Goal: Task Accomplishment & Management: Manage account settings

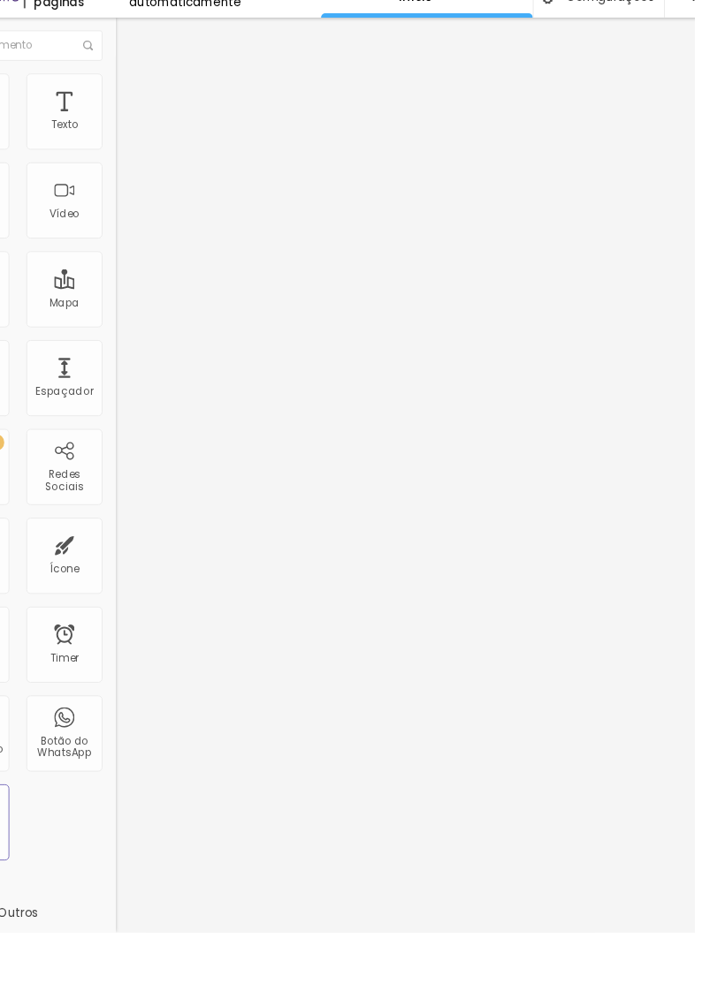
scroll to position [9, 84]
click at [119, 120] on img at bounding box center [127, 128] width 16 height 16
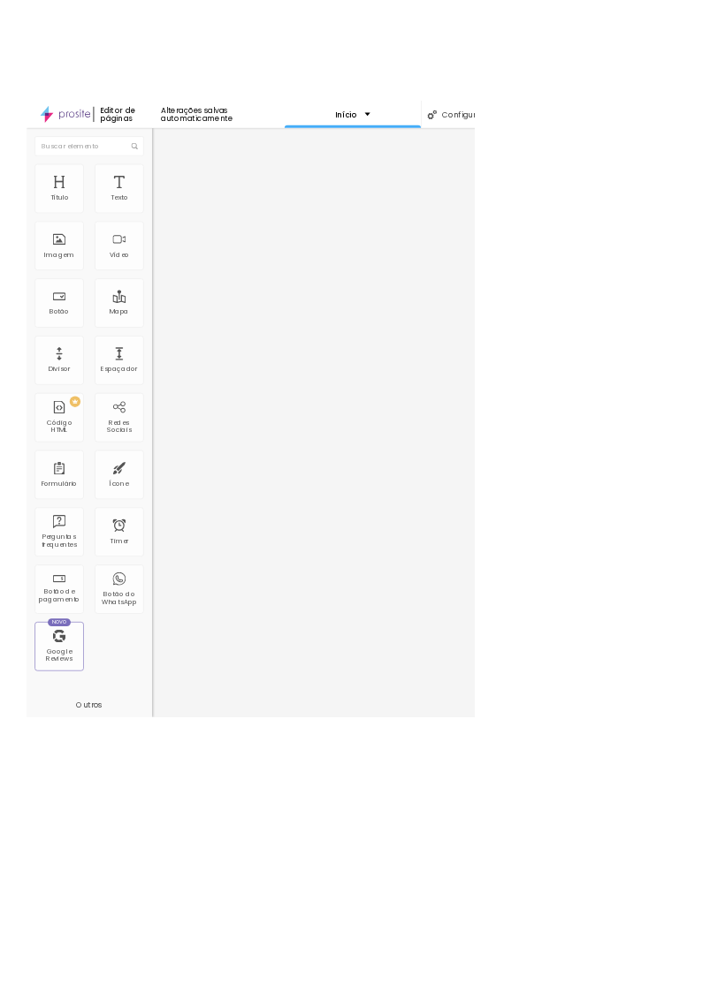
scroll to position [0, 8]
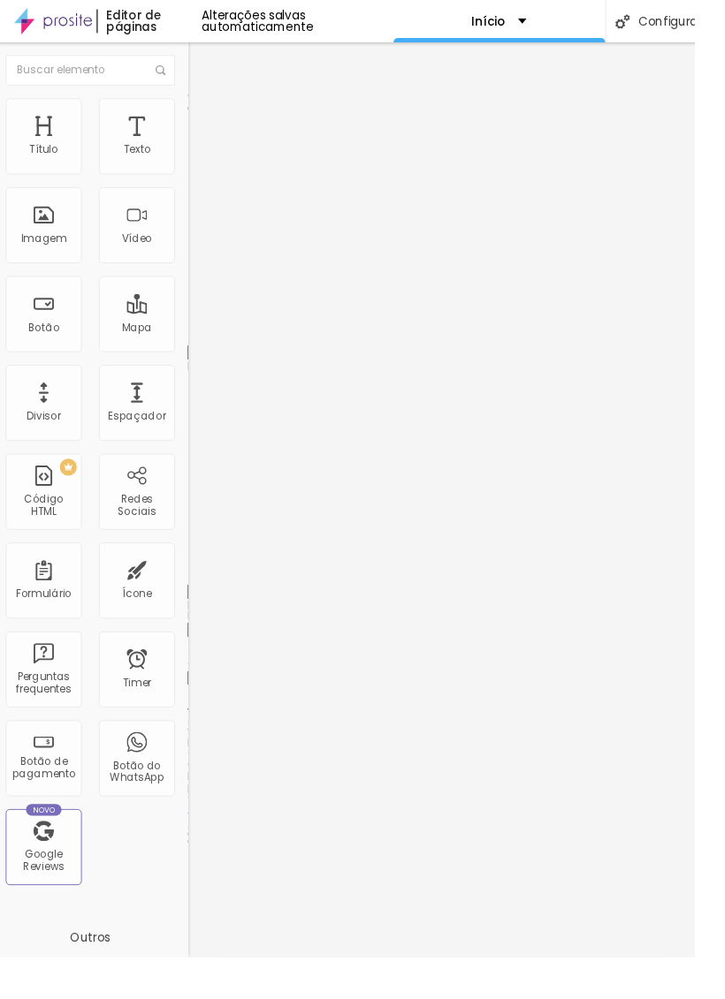
click at [195, 113] on img at bounding box center [203, 111] width 16 height 16
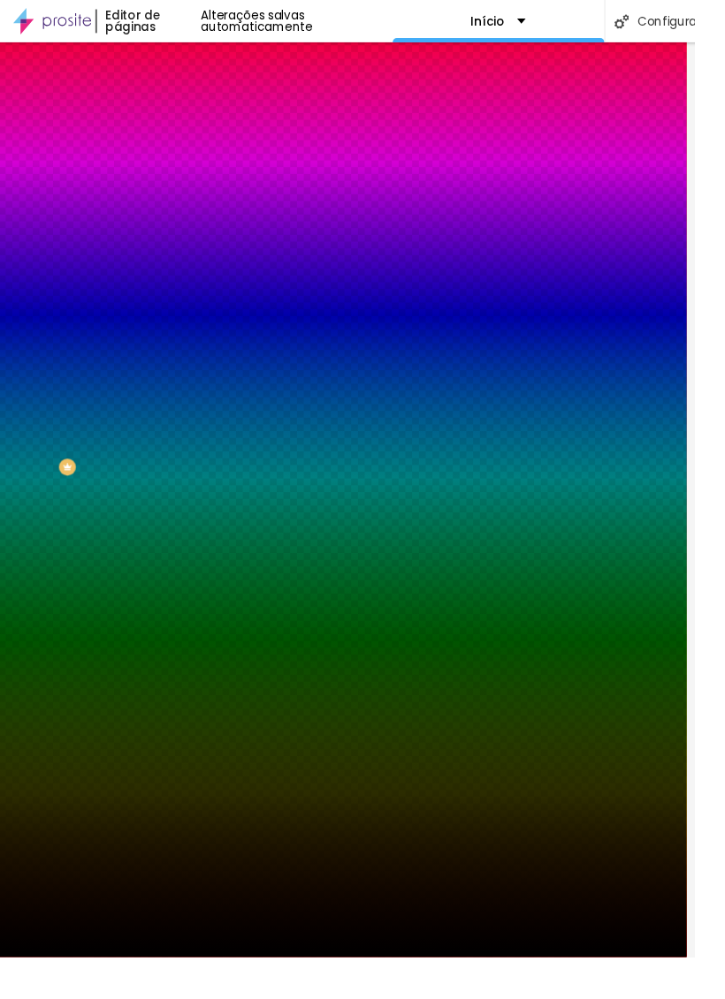
click at [195, 163] on span "Trocar imagem" at bounding box center [243, 155] width 96 height 15
click at [323, 999] on div "Subindo 8/8 arquivos" at bounding box center [354, 1004] width 725 height 11
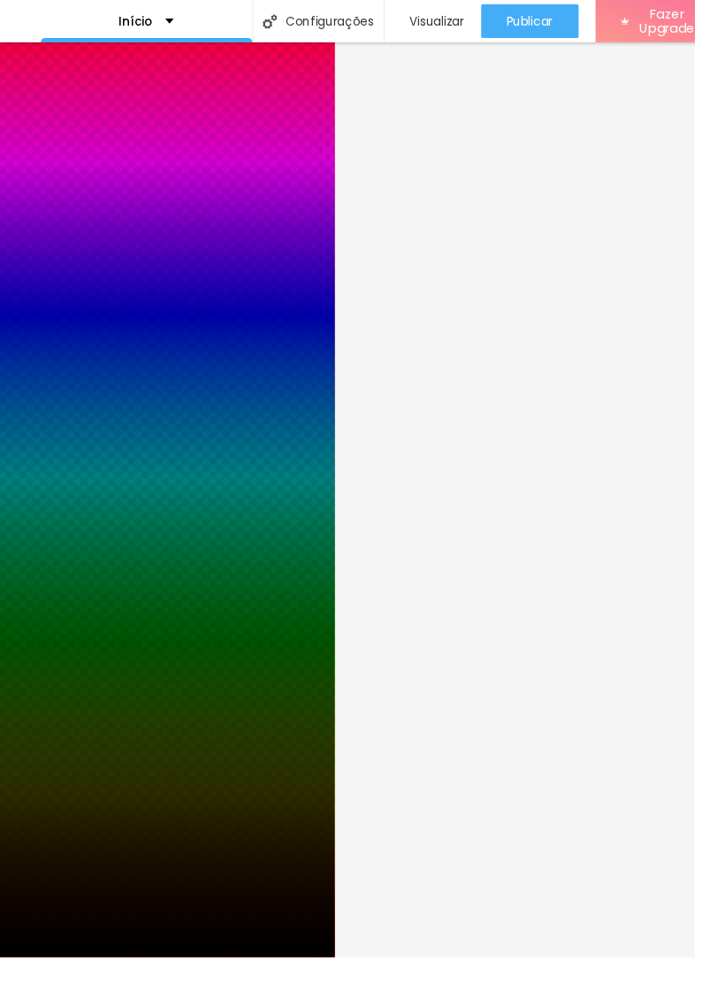
scroll to position [0, 375]
click at [544, 28] on span "Publicar" at bounding box center [553, 22] width 49 height 14
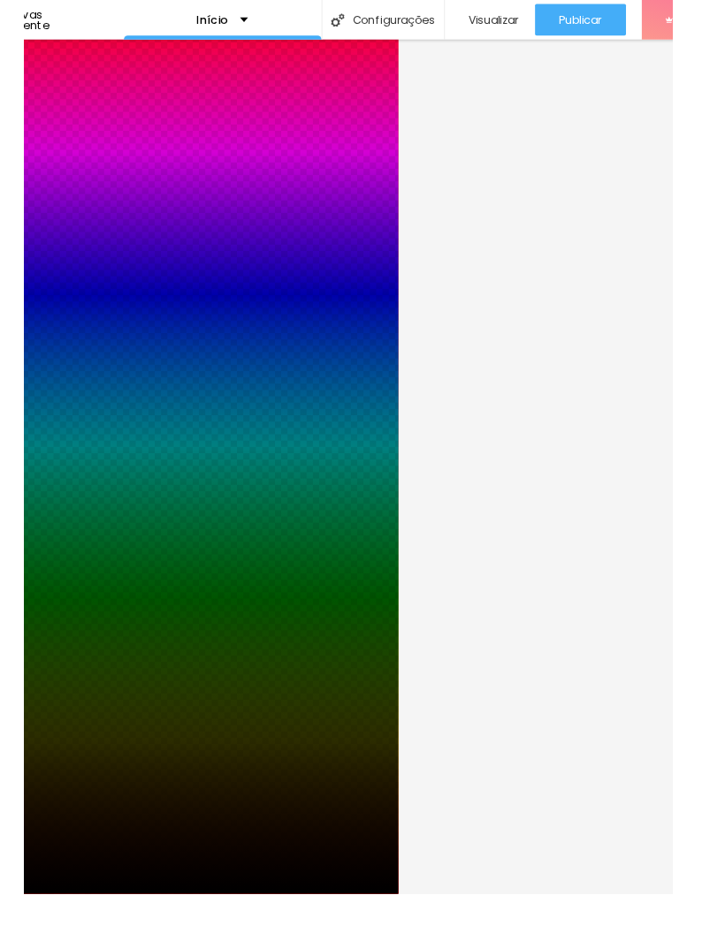
scroll to position [0, 42]
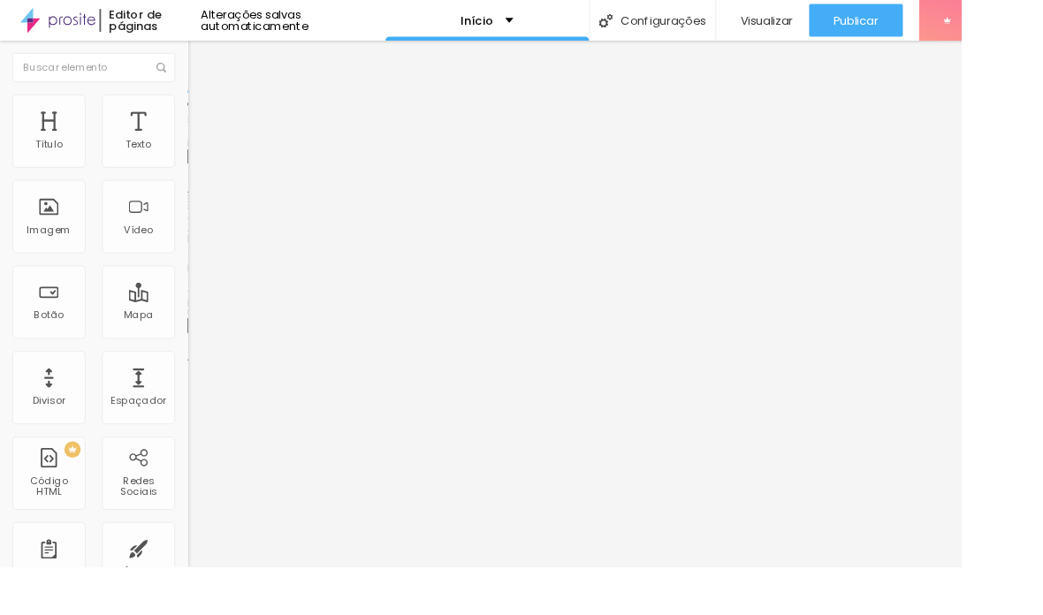
scroll to position [3, 0]
click at [203, 152] on span "Trocar imagem" at bounding box center [251, 144] width 96 height 15
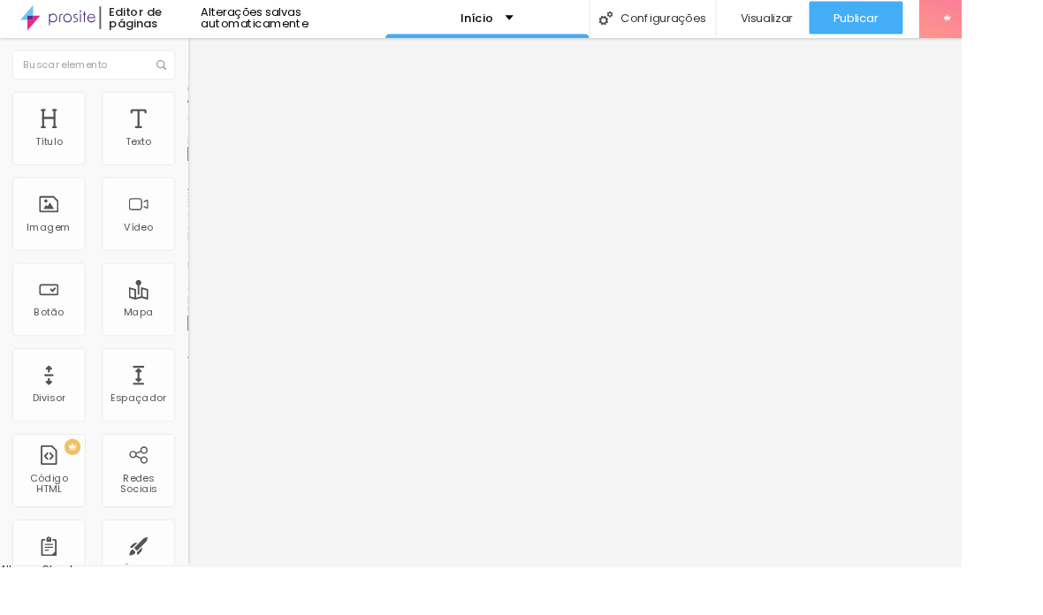
scroll to position [0, 0]
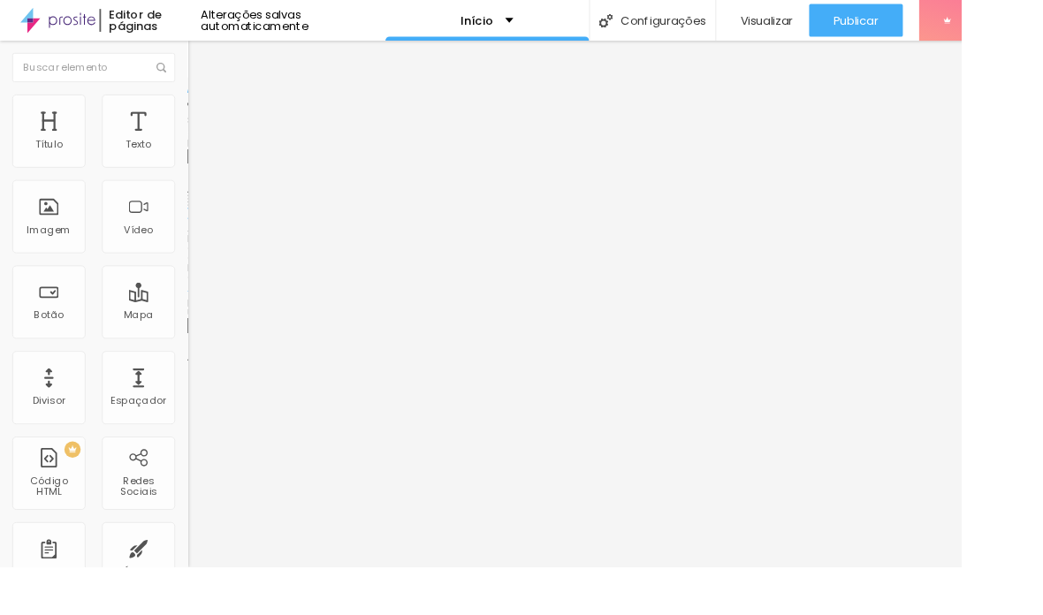
click at [203, 152] on span "Trocar imagem" at bounding box center [251, 144] width 96 height 15
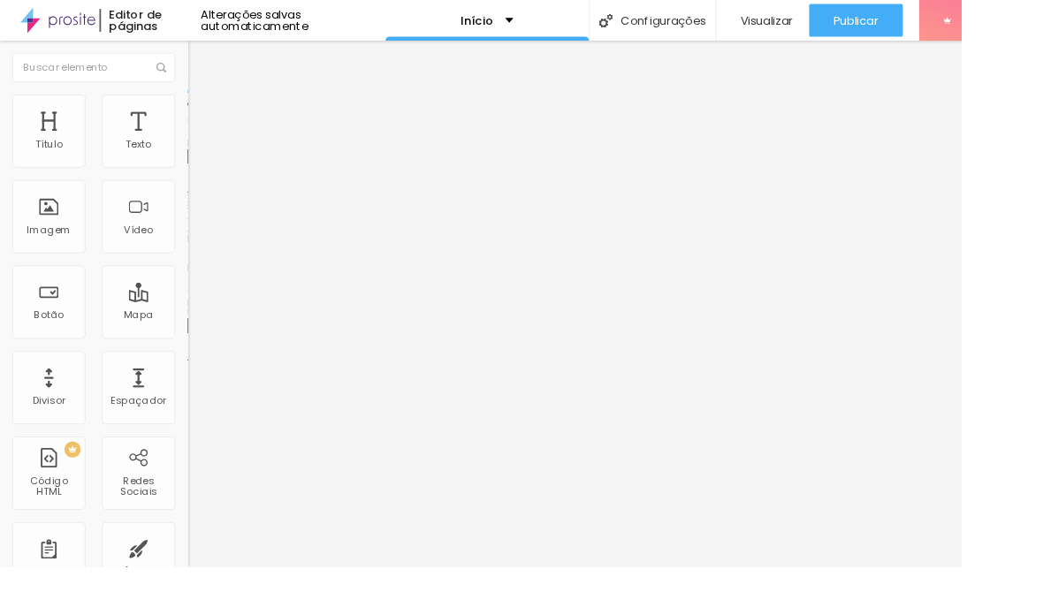
click at [203, 277] on span "Original" at bounding box center [224, 269] width 42 height 15
click at [203, 307] on div "Quadrado 1:1" at bounding box center [304, 301] width 203 height 11
click at [203, 323] on div "Proporção Original Cinema 16:9 Padrão 4:3 Quadrado 1:1 Original" at bounding box center [304, 289] width 203 height 70
click at [203, 277] on span "Original" at bounding box center [224, 269] width 42 height 15
click at [203, 308] on span "Quadrado" at bounding box center [231, 300] width 57 height 15
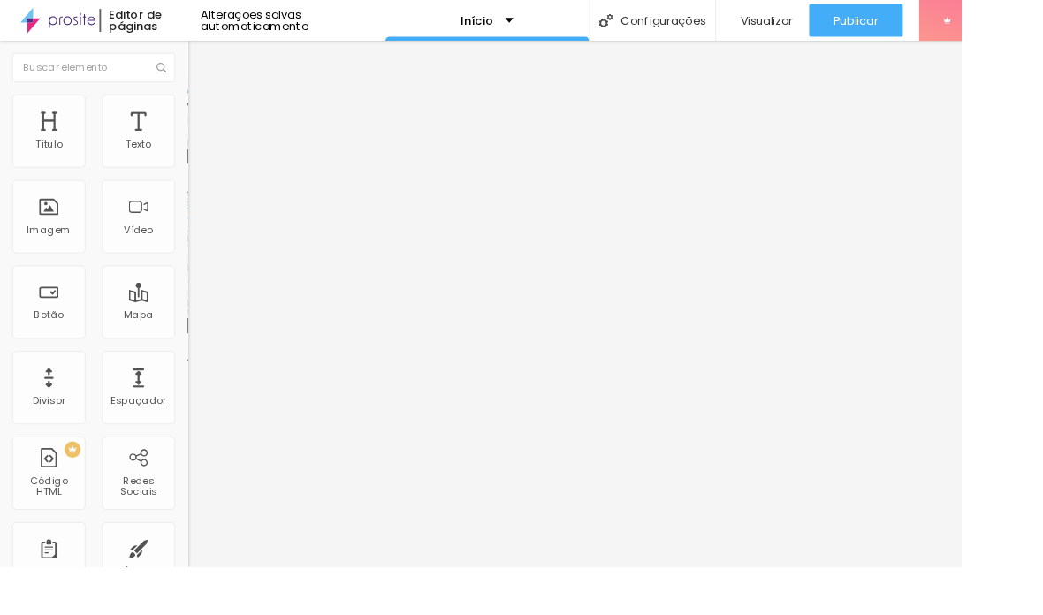
click at [203, 152] on span "Trocar imagem" at bounding box center [251, 144] width 96 height 15
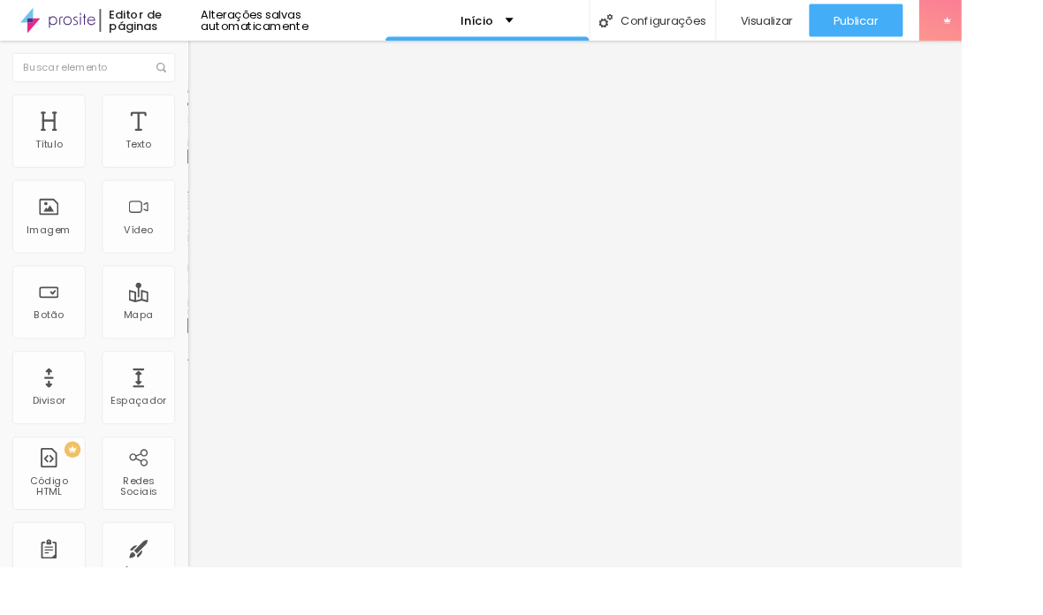
click at [203, 152] on span "Trocar imagem" at bounding box center [251, 144] width 96 height 15
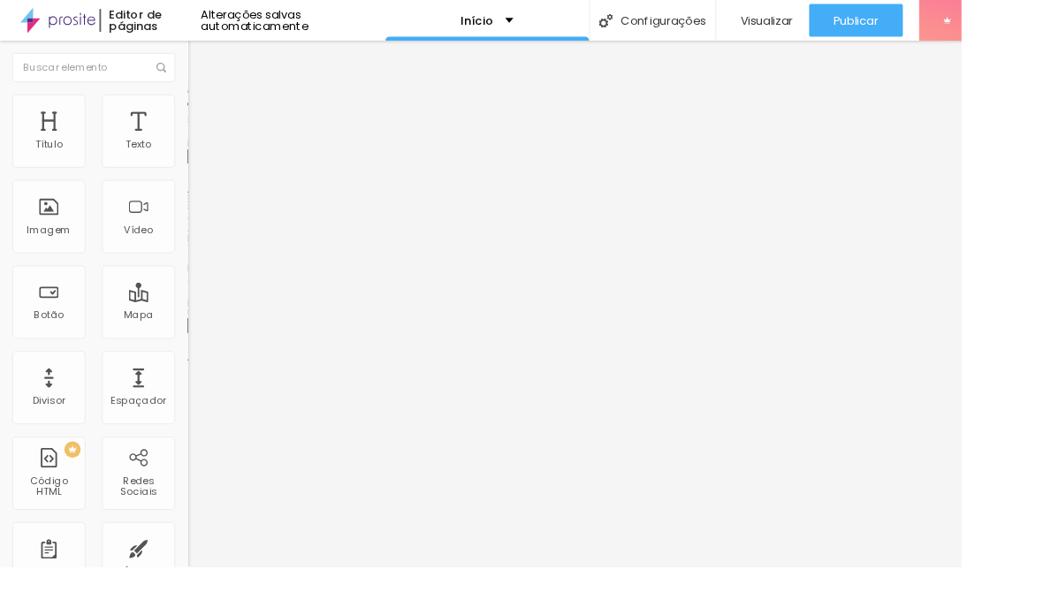
click at [203, 152] on span "Trocar imagem" at bounding box center [251, 144] width 96 height 15
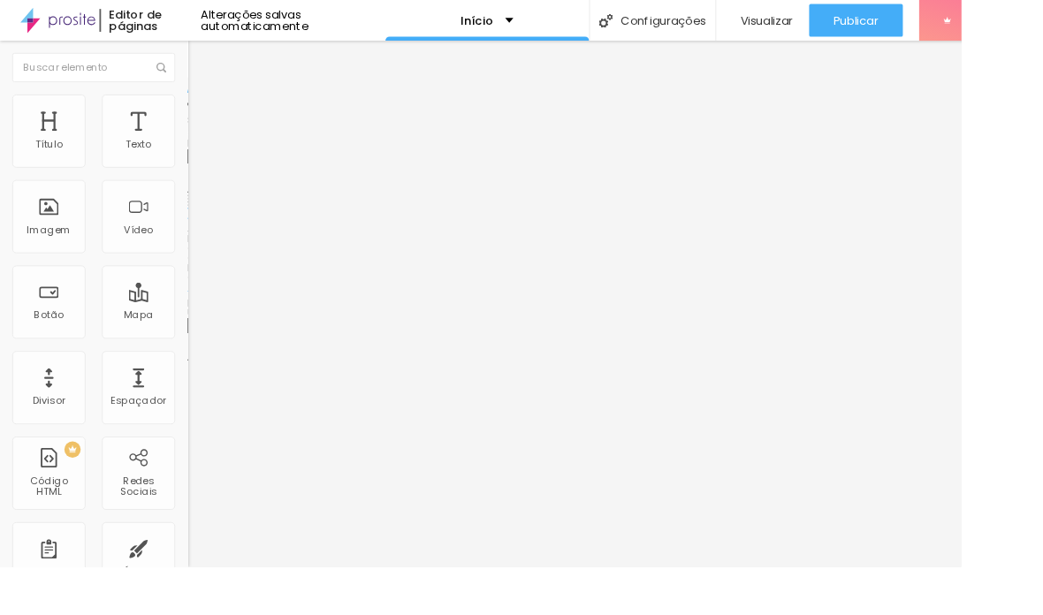
click at [203, 277] on span "Original" at bounding box center [224, 269] width 42 height 15
click at [203, 308] on span "Quadrado" at bounding box center [231, 300] width 57 height 15
click at [203, 152] on span "Trocar imagem" at bounding box center [251, 144] width 96 height 15
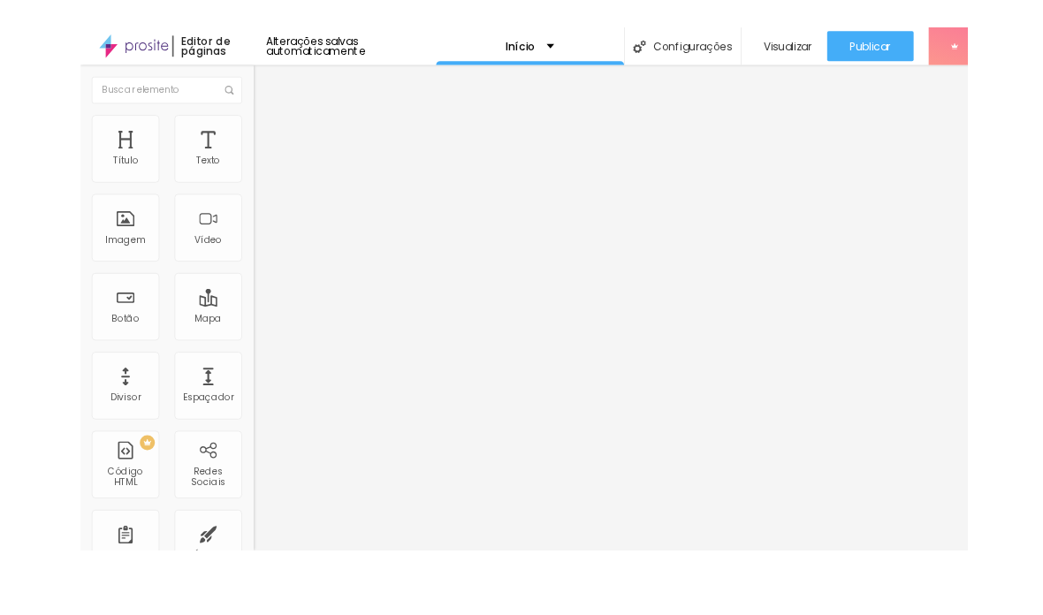
scroll to position [4, 0]
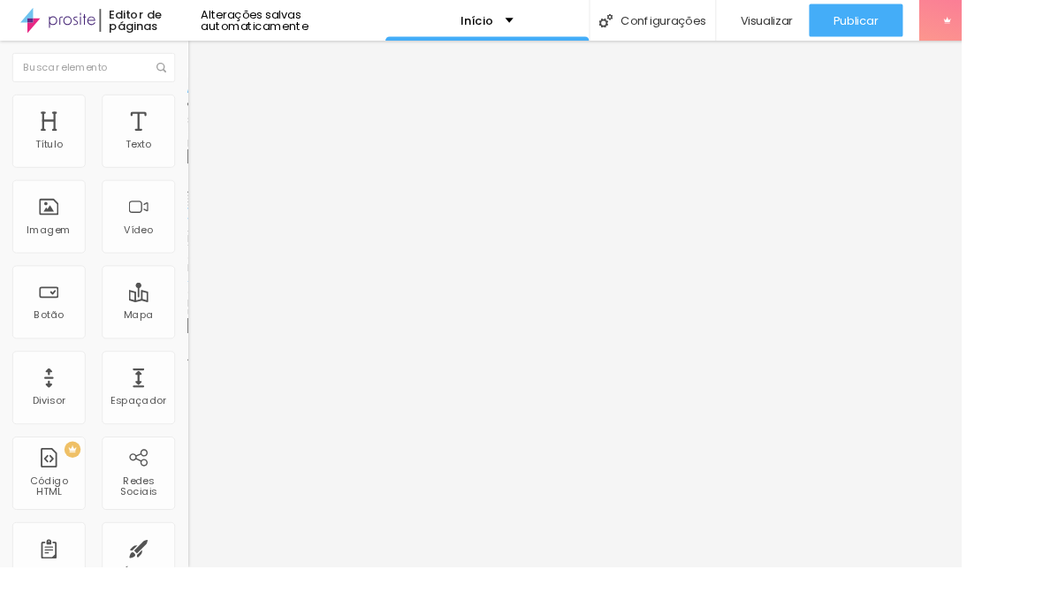
click at [203, 152] on span "Trocar imagem" at bounding box center [251, 144] width 96 height 15
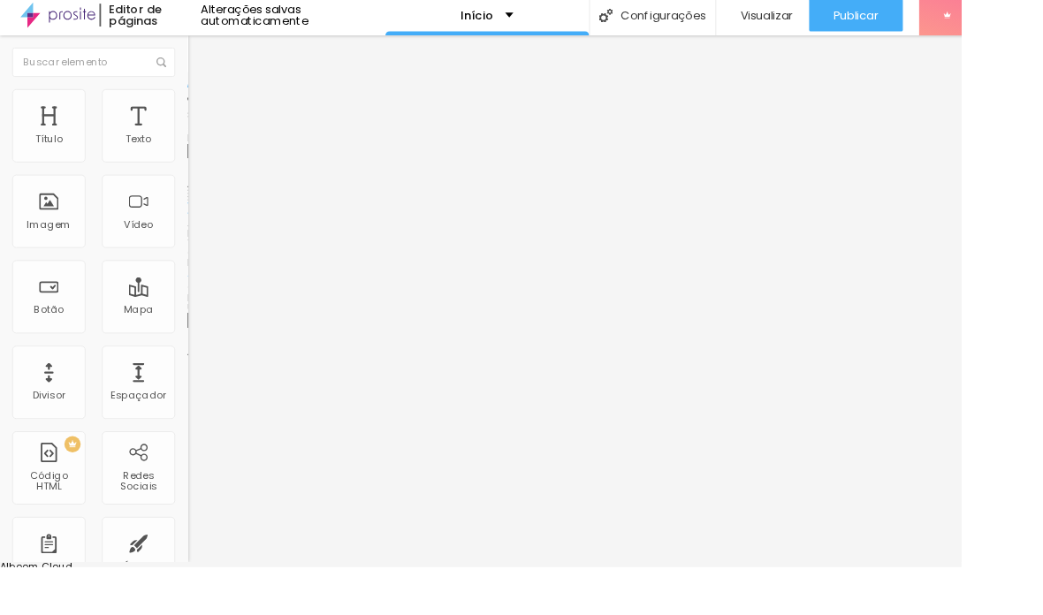
scroll to position [-1, 0]
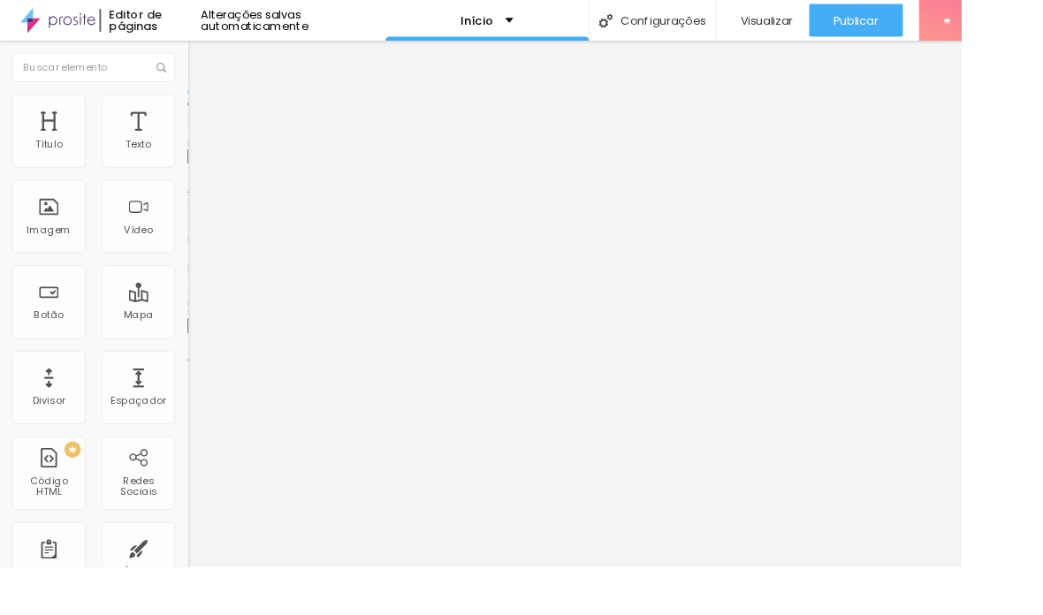
click at [203, 148] on img at bounding box center [208, 143] width 11 height 11
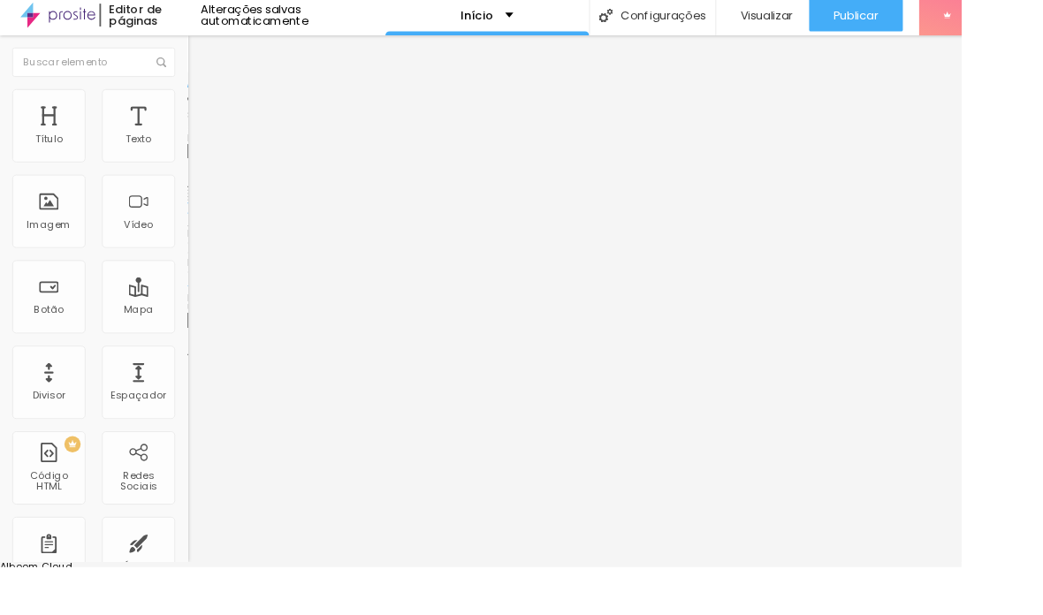
scroll to position [605, 0]
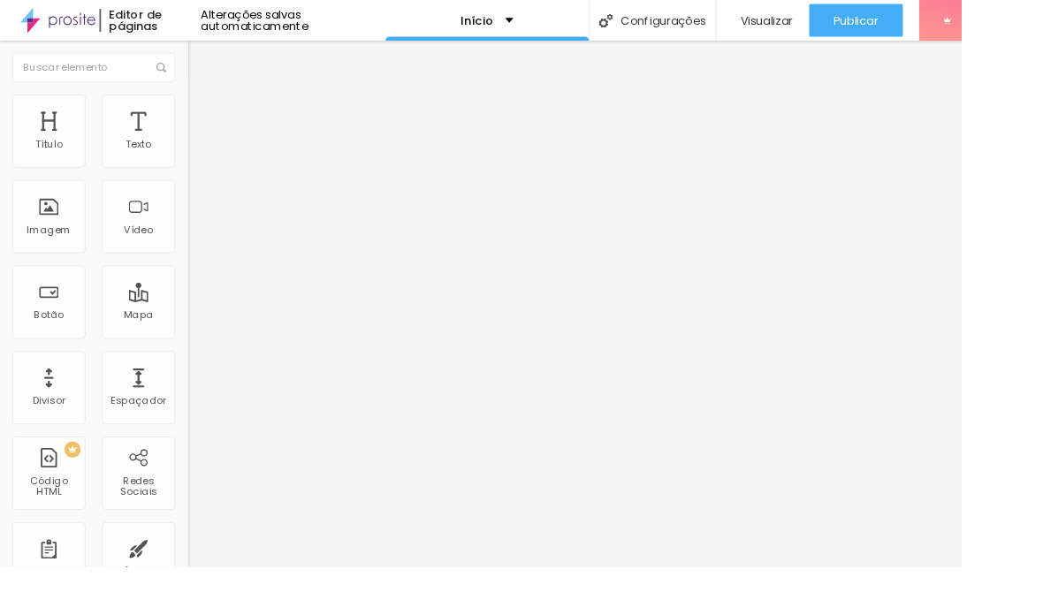
scroll to position [0, 0]
click at [203, 152] on span "Trocar imagem" at bounding box center [251, 144] width 96 height 15
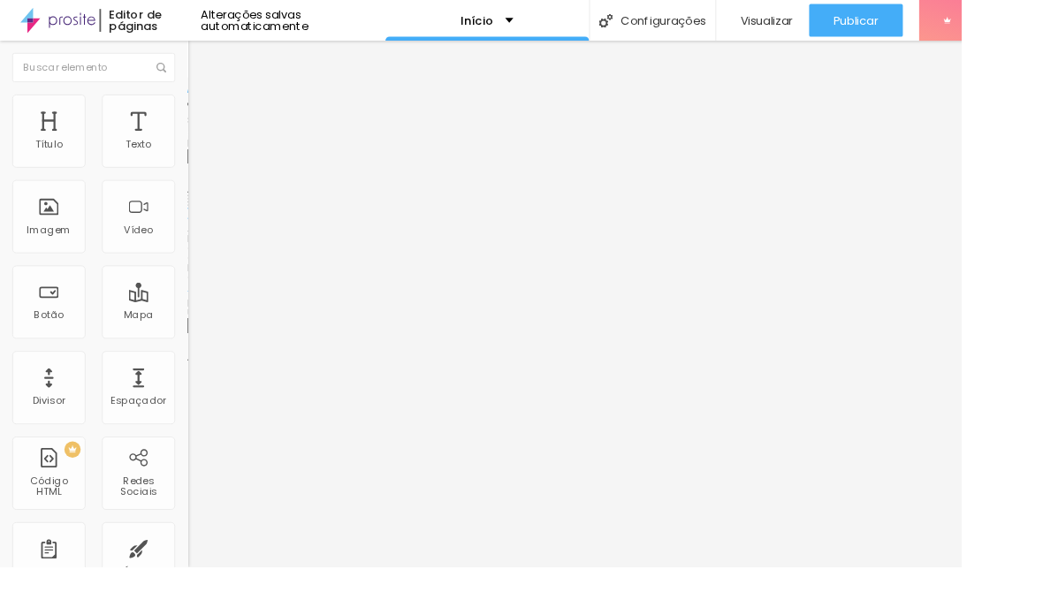
click at [203, 277] on span "Original" at bounding box center [224, 269] width 42 height 15
click at [203, 308] on span "Quadrado" at bounding box center [231, 300] width 57 height 15
click at [203, 277] on span "Original" at bounding box center [224, 269] width 42 height 15
click at [203, 308] on span "Quadrado" at bounding box center [231, 300] width 57 height 15
click at [203, 152] on span "Trocar imagem" at bounding box center [251, 144] width 96 height 15
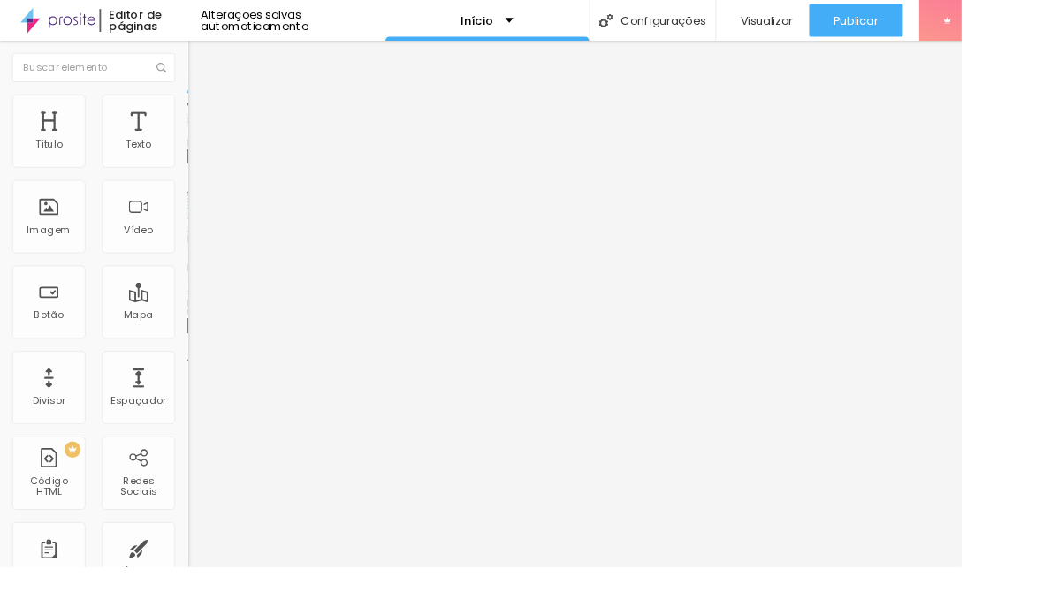
click at [203, 277] on span "Original" at bounding box center [224, 269] width 42 height 15
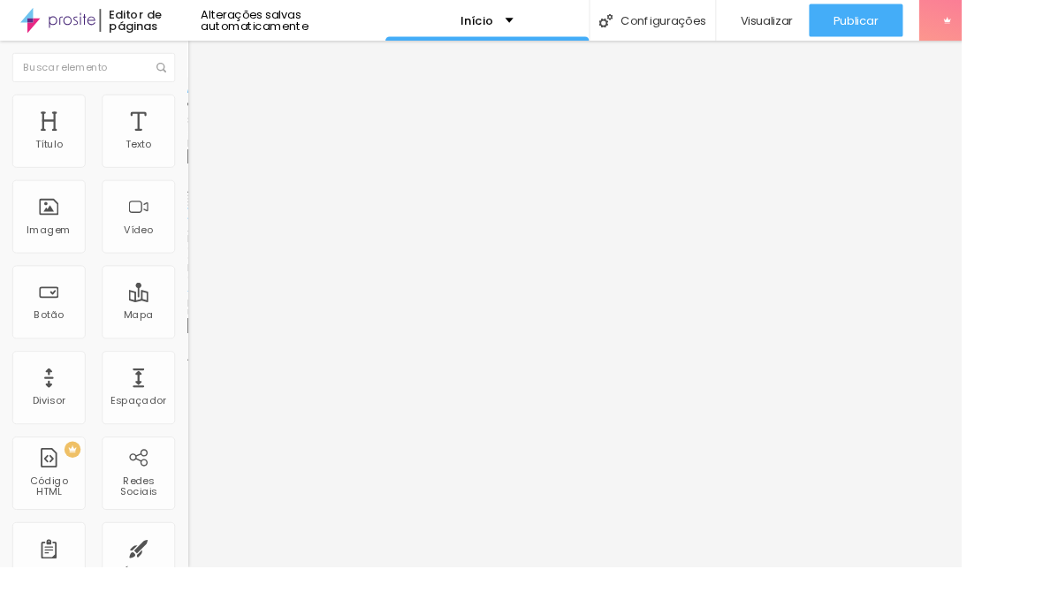
click at [203, 307] on div "Quadrado 1:1" at bounding box center [304, 301] width 203 height 11
click at [724, 20] on span "Publicar" at bounding box center [928, 22] width 49 height 14
click at [203, 120] on li "Estilo" at bounding box center [304, 112] width 203 height 18
click at [203, 120] on img at bounding box center [211, 128] width 16 height 16
type input "6"
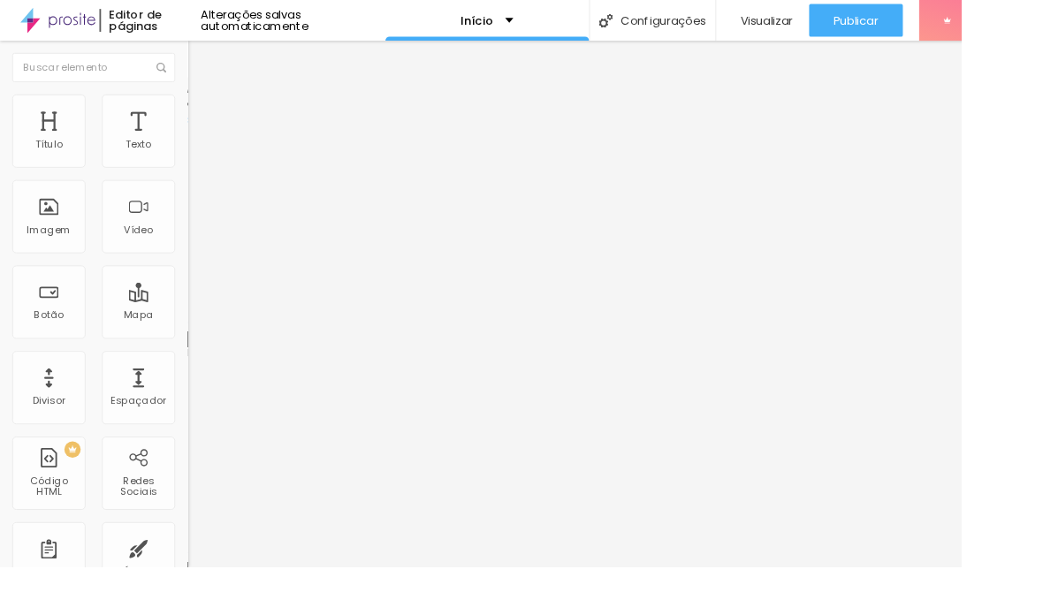
type input "6"
type input "0"
type input "8"
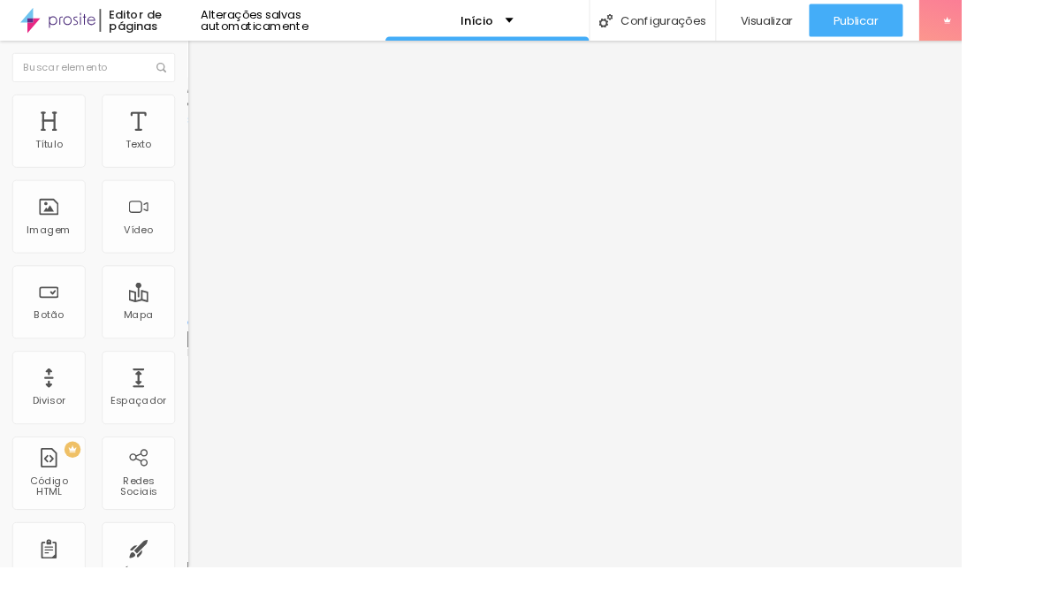
type input "8"
type input "2"
type input "0"
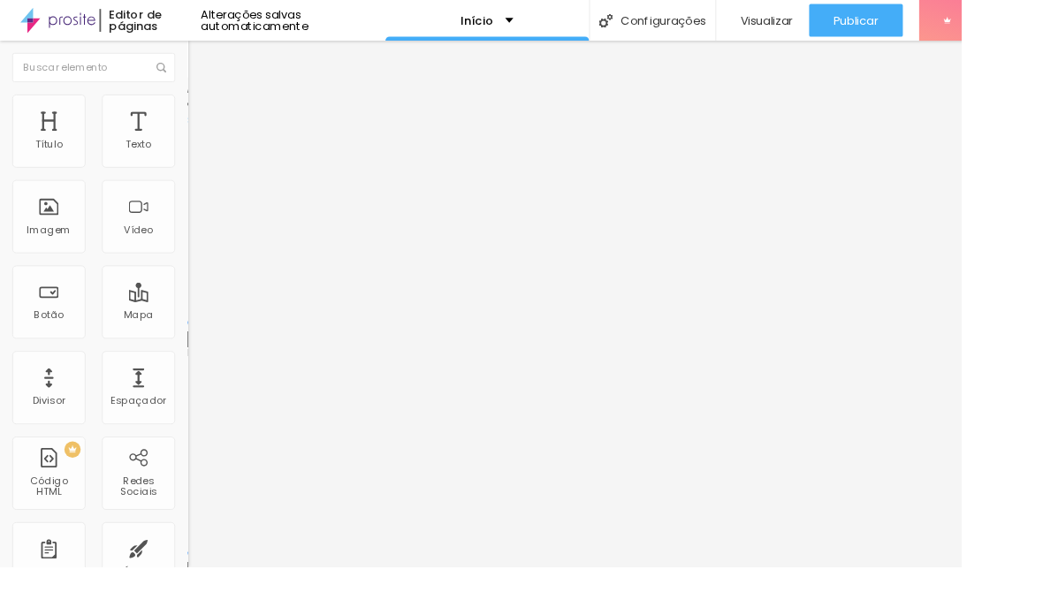
type input "0"
click at [219, 130] on span "Avançado" at bounding box center [248, 132] width 58 height 15
type input "0"
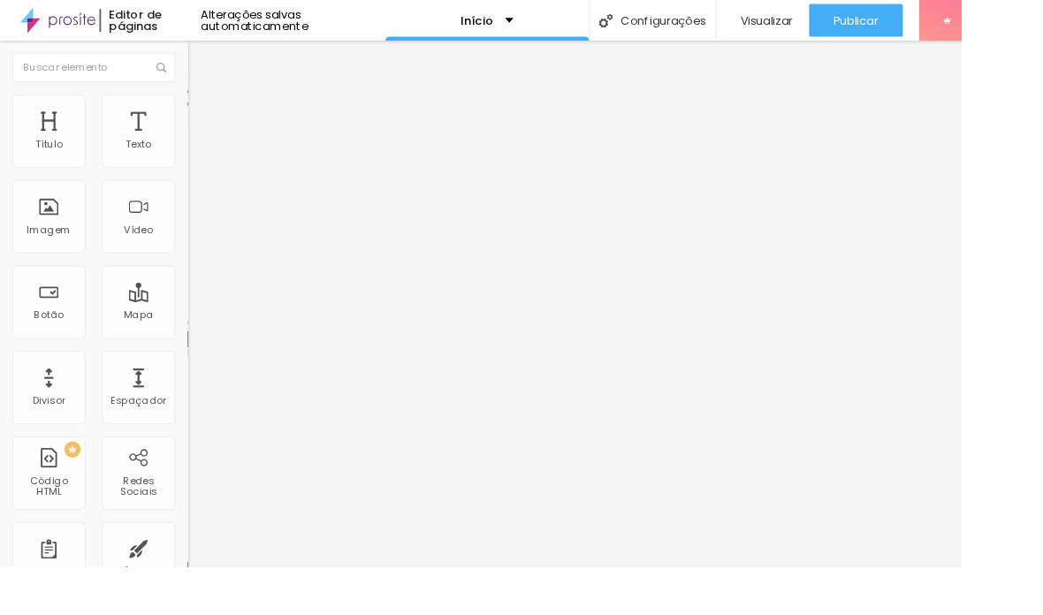
type input "4"
type input "0"
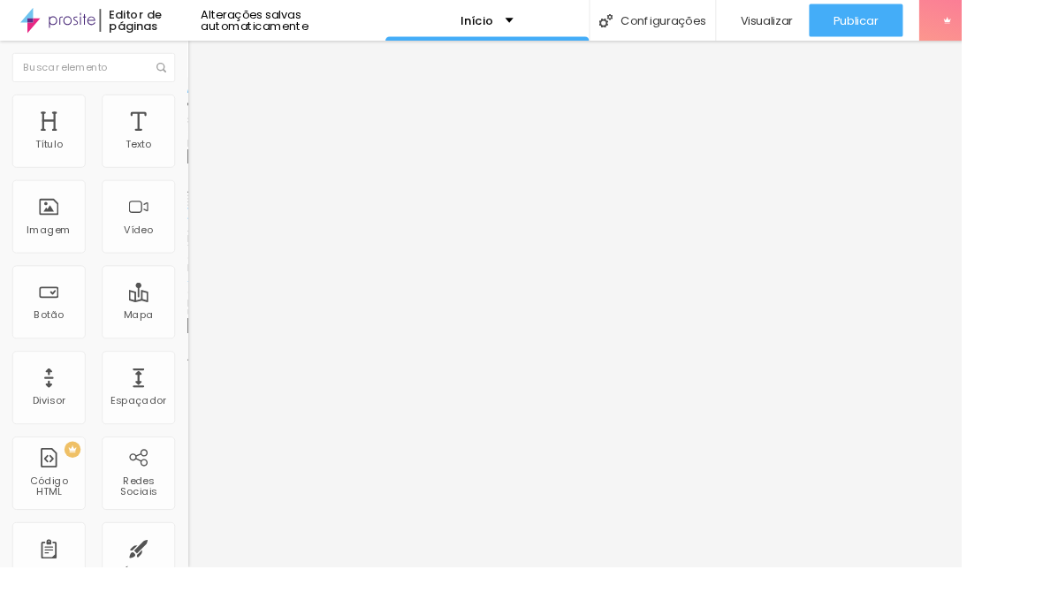
click at [203, 120] on img at bounding box center [211, 128] width 16 height 16
type input "3"
type input "0"
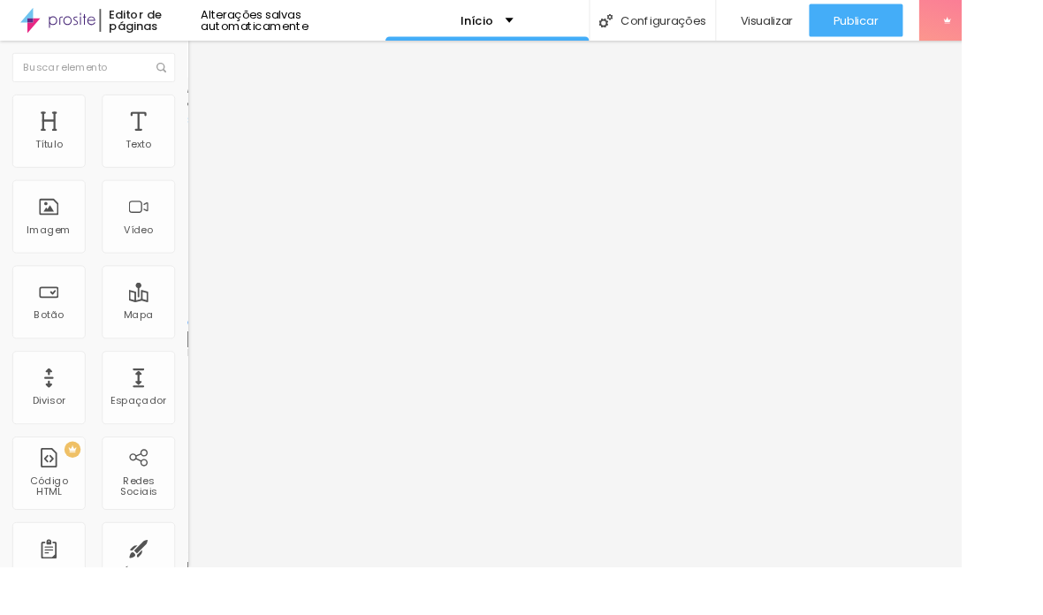
type input "0"
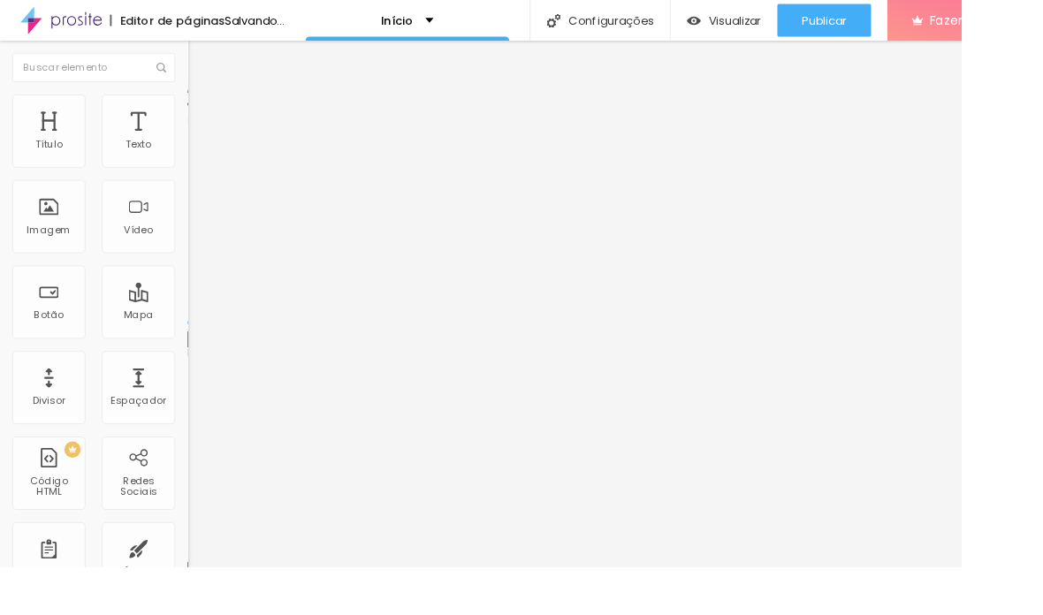
type input "0"
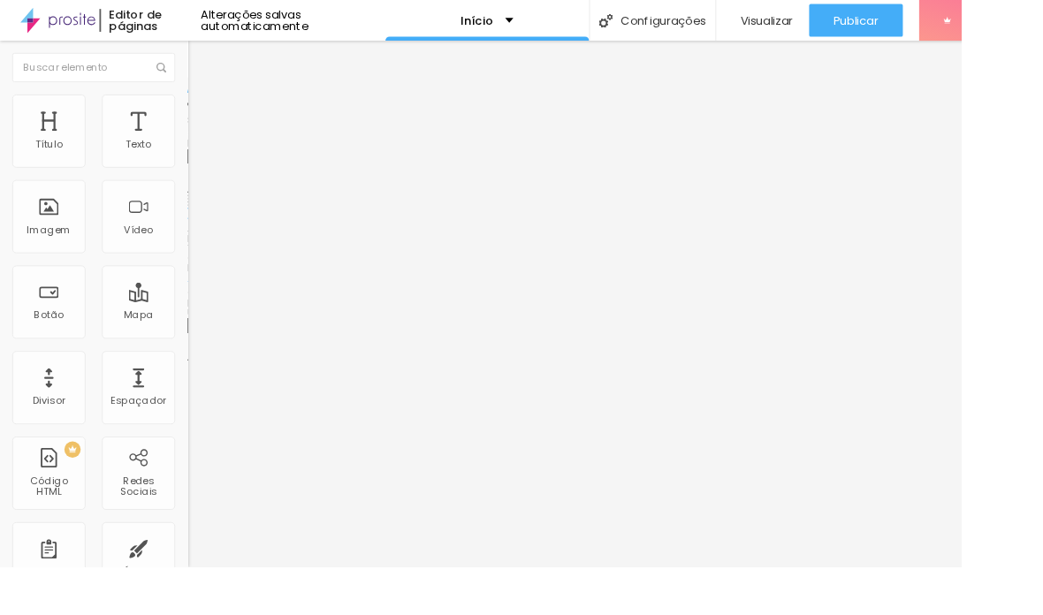
click at [203, 120] on img at bounding box center [211, 128] width 16 height 16
type input "0"
type input "1"
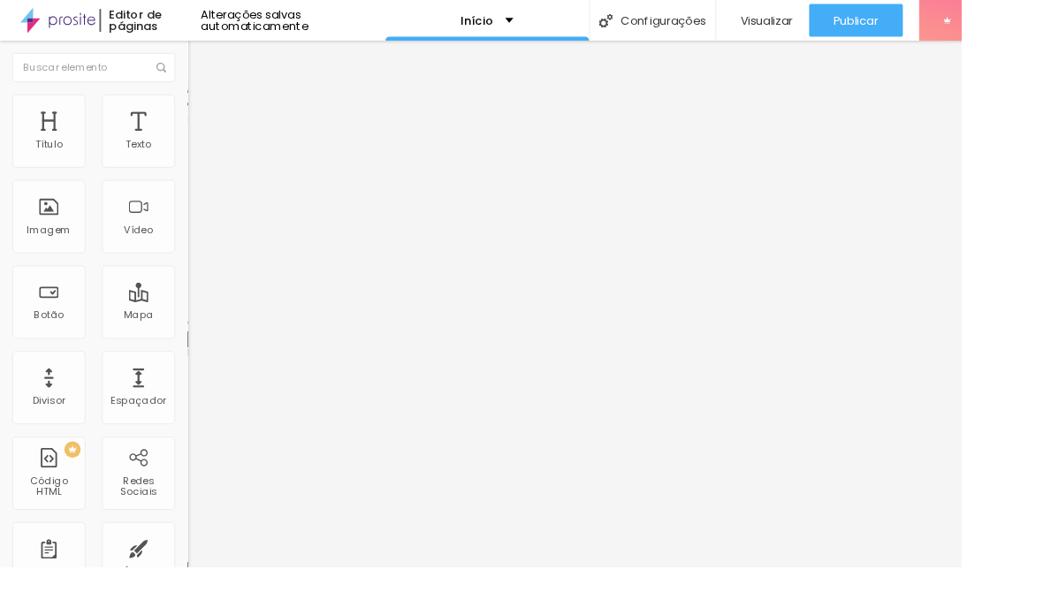
type input "1"
type input "0"
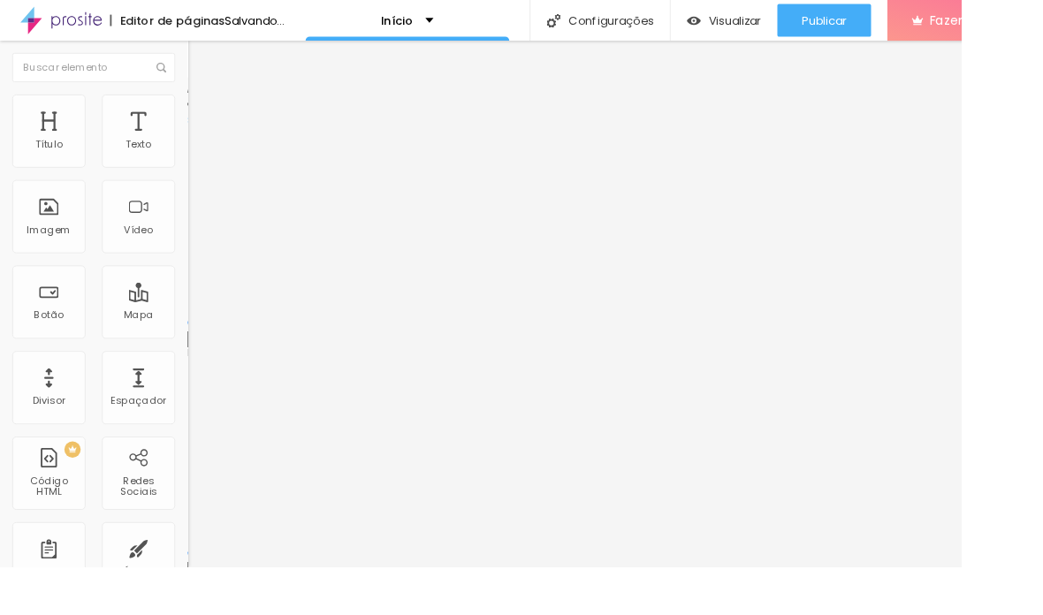
type input "0"
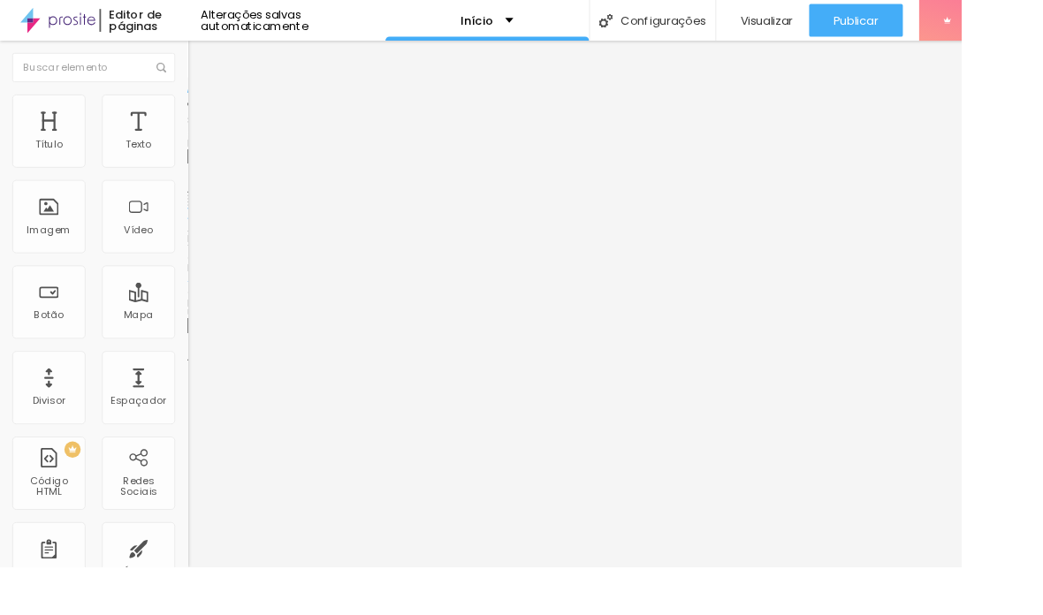
click at [203, 132] on li "Avançado" at bounding box center [304, 129] width 203 height 18
type input "0"
type input "1"
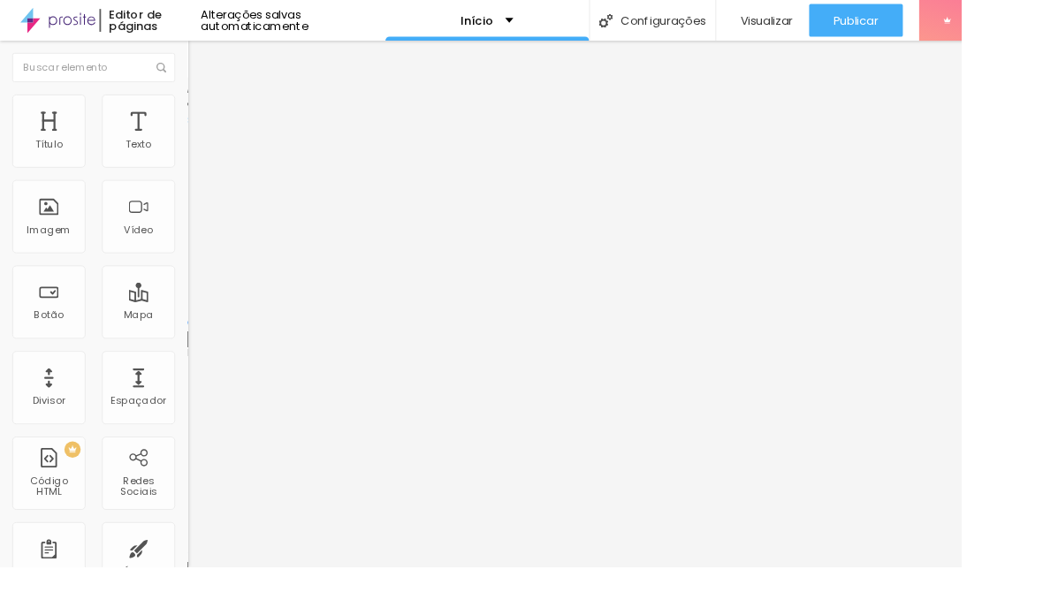
type input "1"
type input "0"
click at [219, 125] on span "Avançado" at bounding box center [248, 132] width 58 height 15
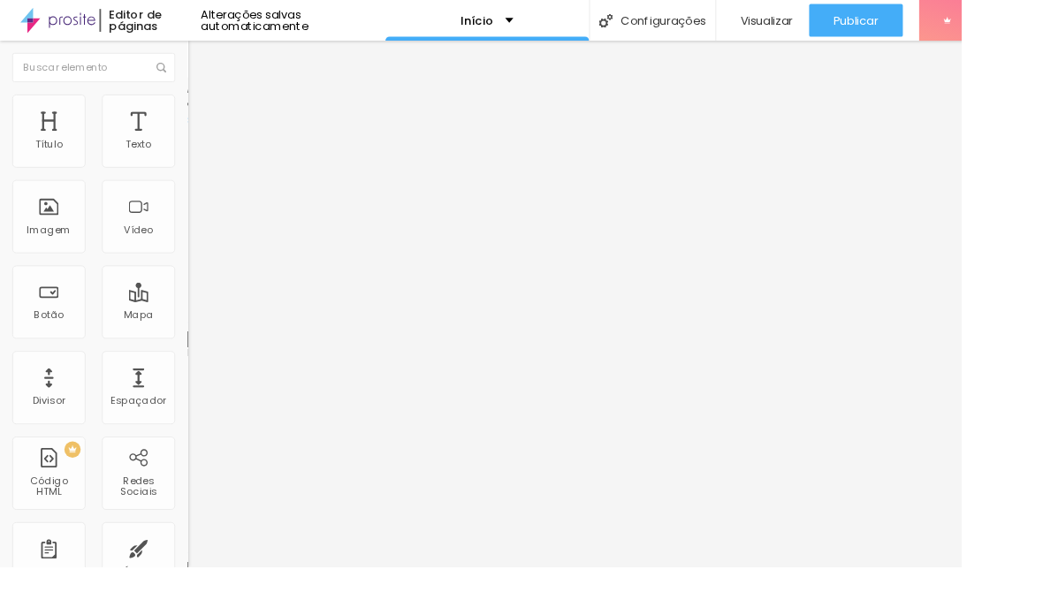
type input "0"
click at [203, 343] on input "range" at bounding box center [260, 350] width 114 height 14
type input "0"
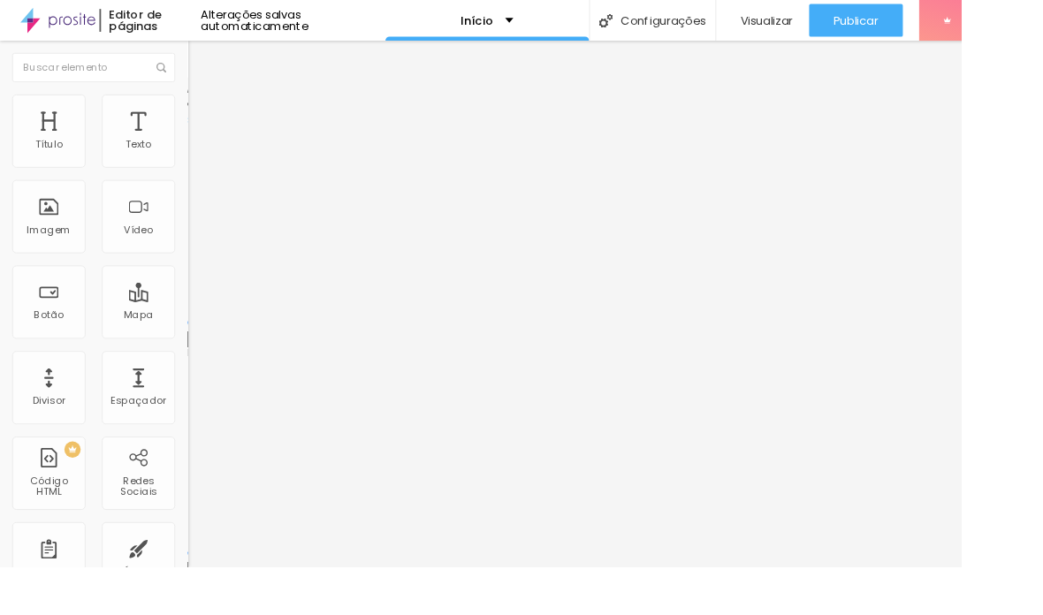
type input "0"
click at [724, 39] on div "Publicar" at bounding box center [928, 21] width 49 height 35
type input "5"
type input "7"
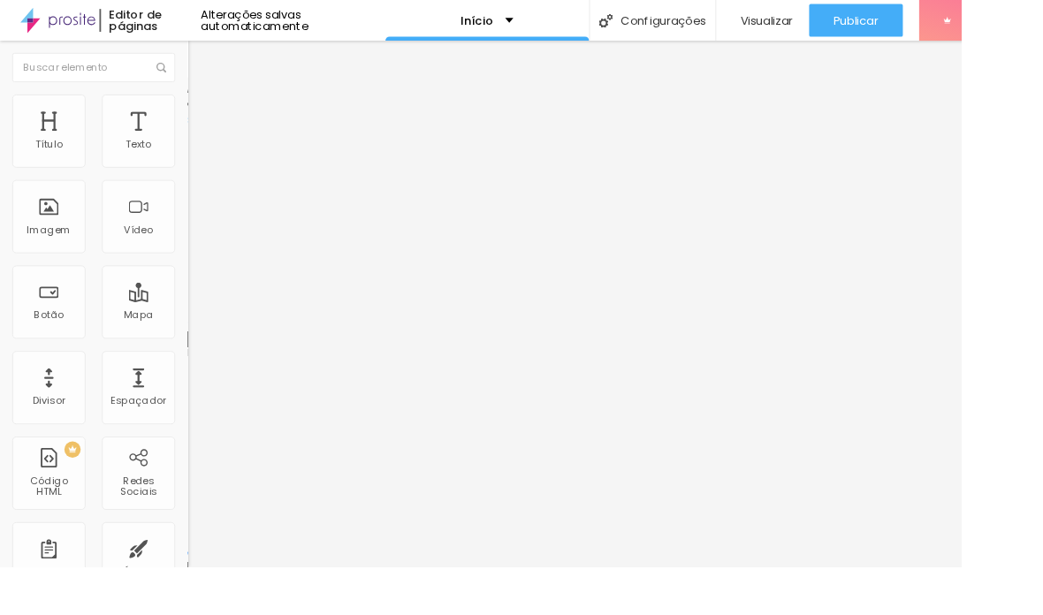
type input "7"
type input "8"
type input "10"
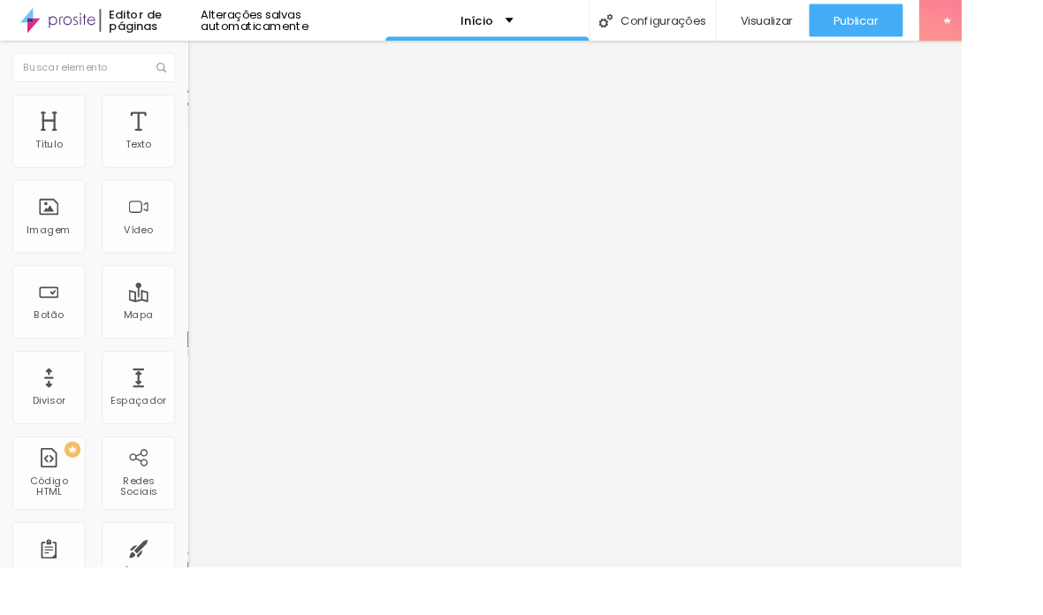
type input "11"
type input "12"
type input "13"
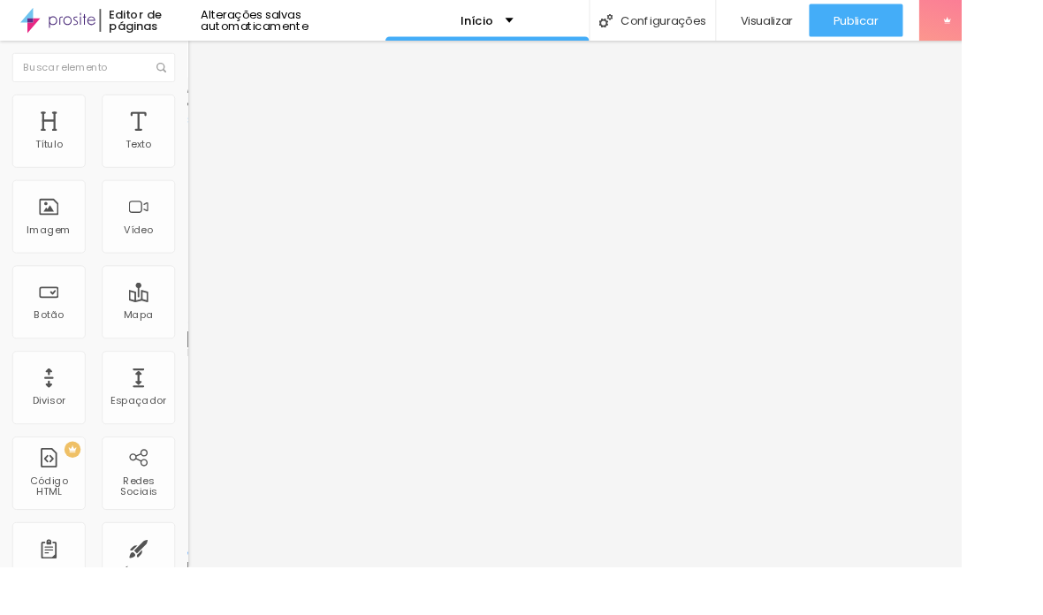
type input "13"
type input "14"
type input "15"
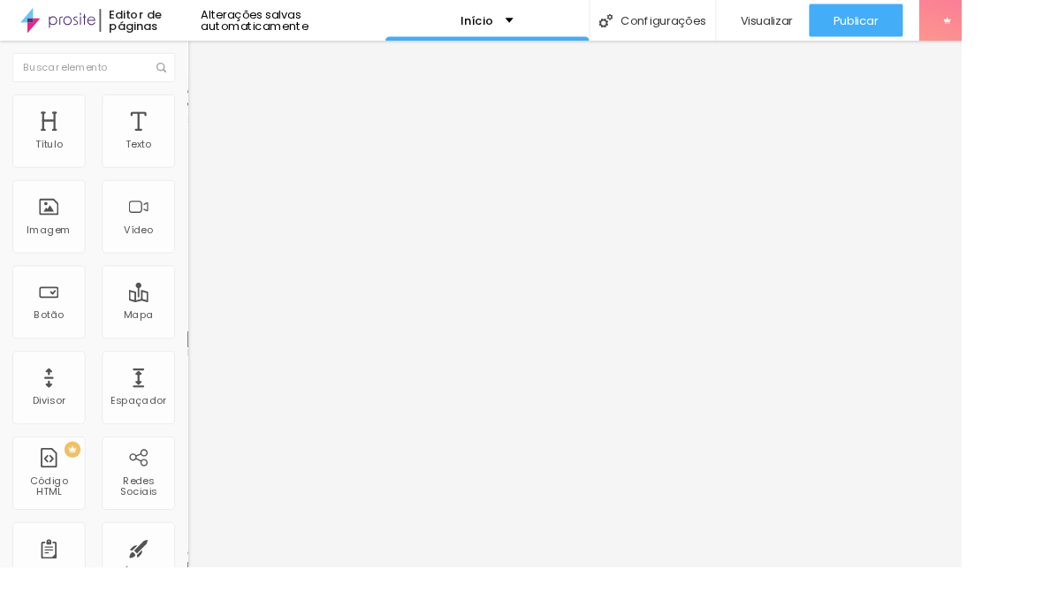
type input "16"
type input "17"
type input "18"
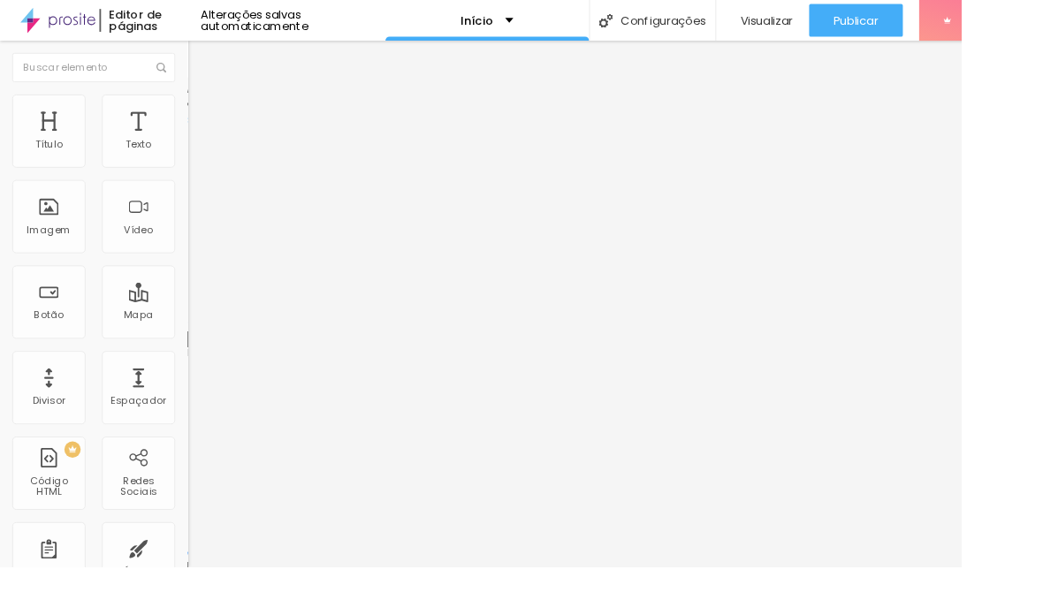
type input "18"
type input "19"
type input "20"
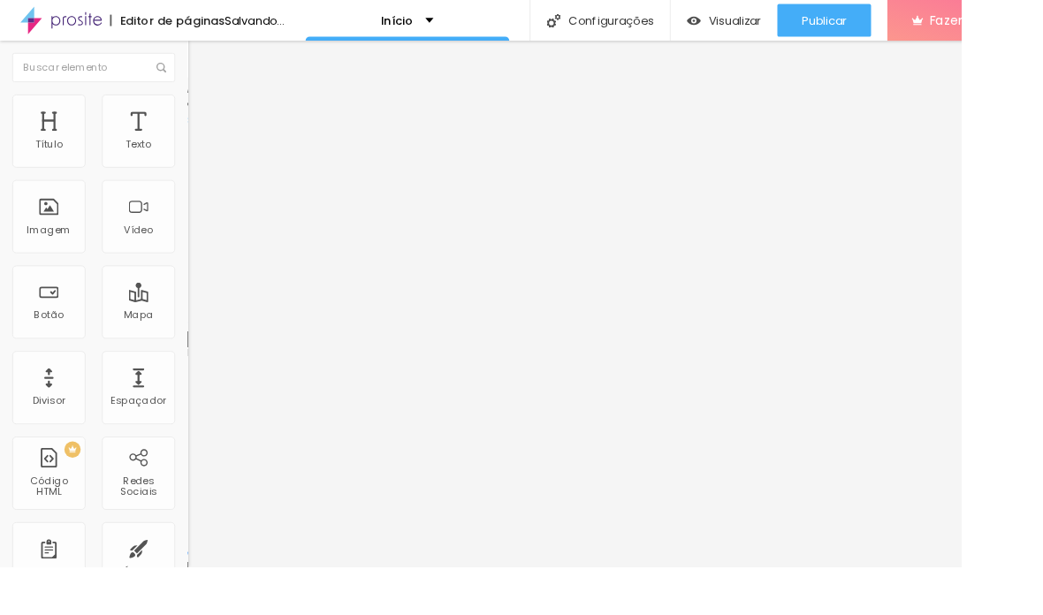
type input "19"
type input "17"
type input "16"
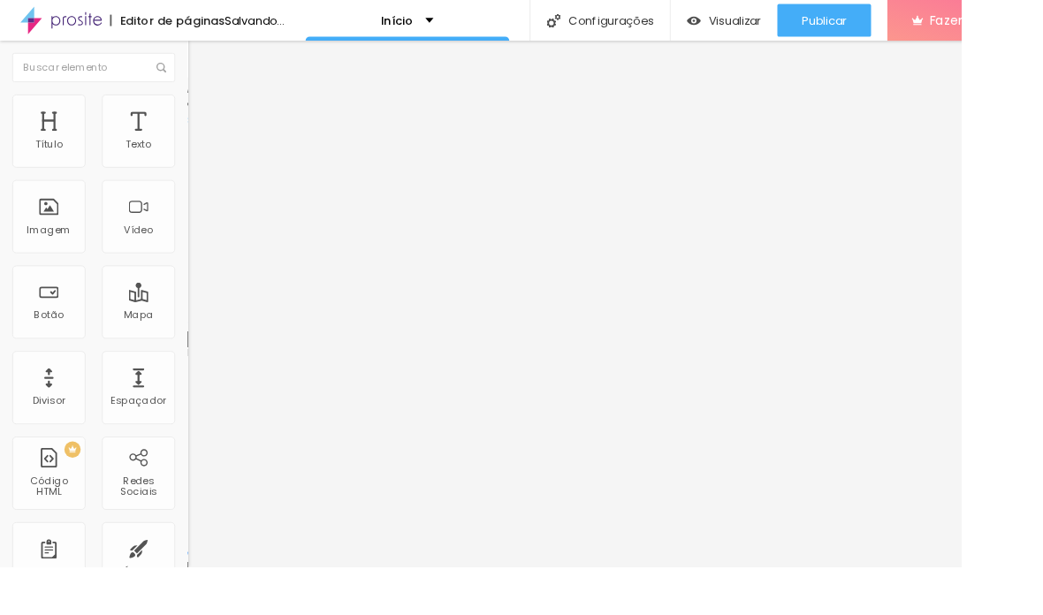
type input "16"
type input "15"
type input "14"
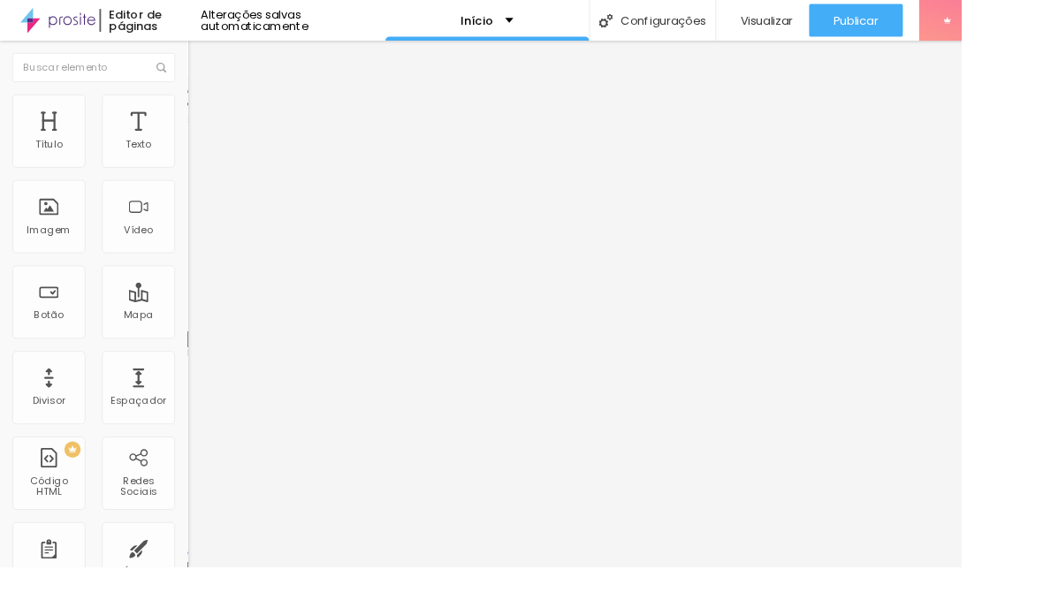
type input "12"
type input "11"
type input "10"
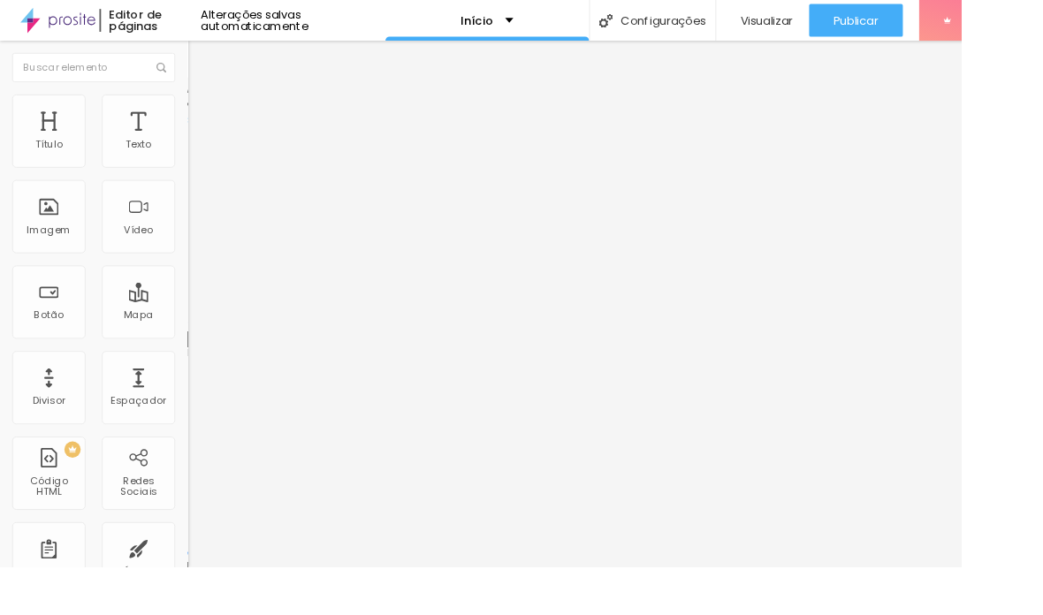
type input "10"
type input "9"
type input "8"
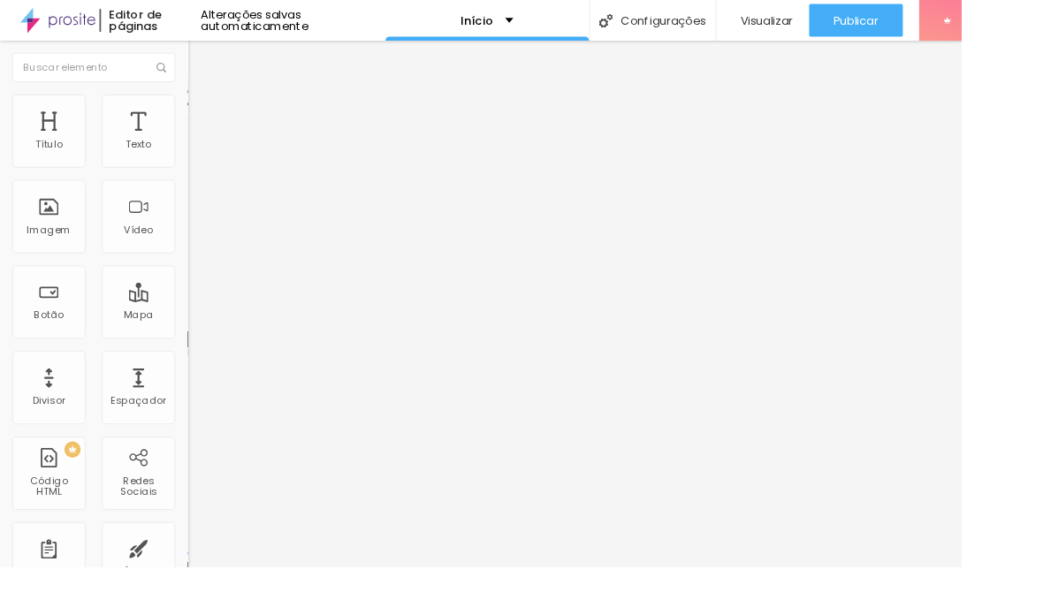
type input "7"
type input "6"
type input "5"
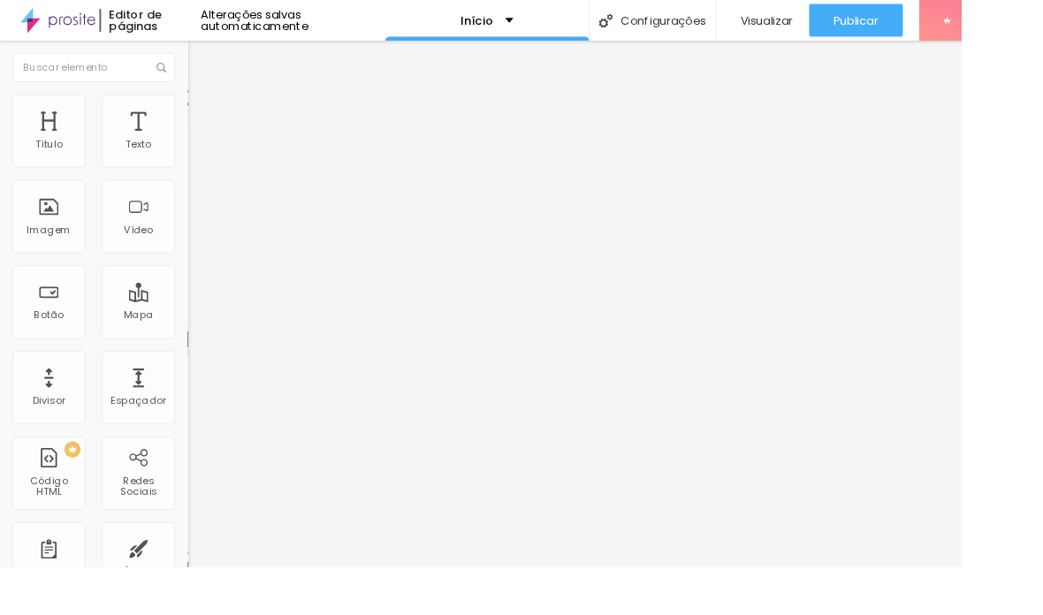
type input "5"
type input "6"
type input "7"
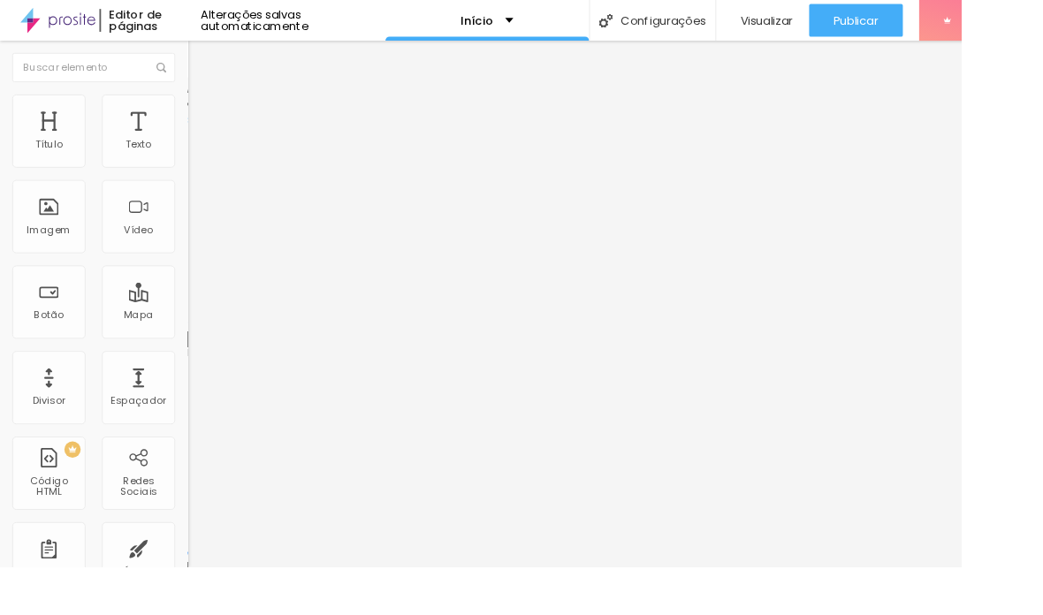
type input "9"
type input "10"
type input "11"
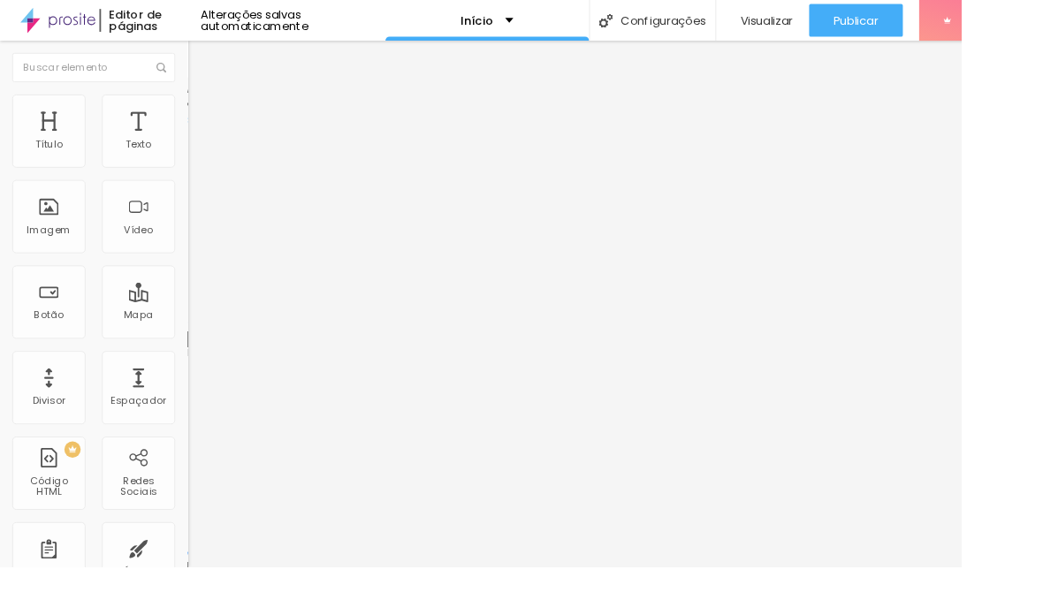
type input "11"
type input "12"
type input "13"
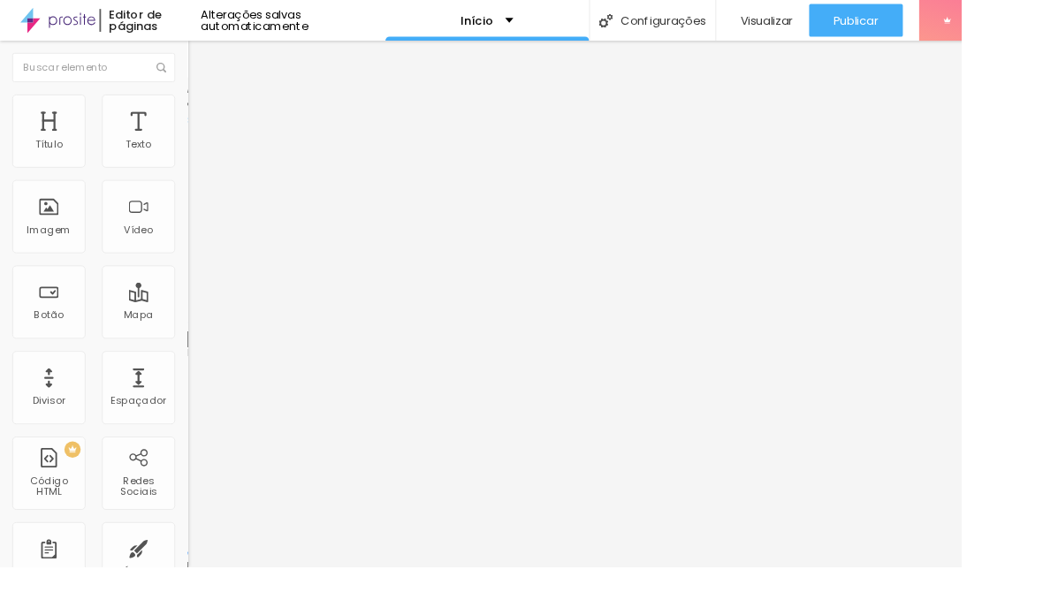
type input "14"
type input "12"
type input "11"
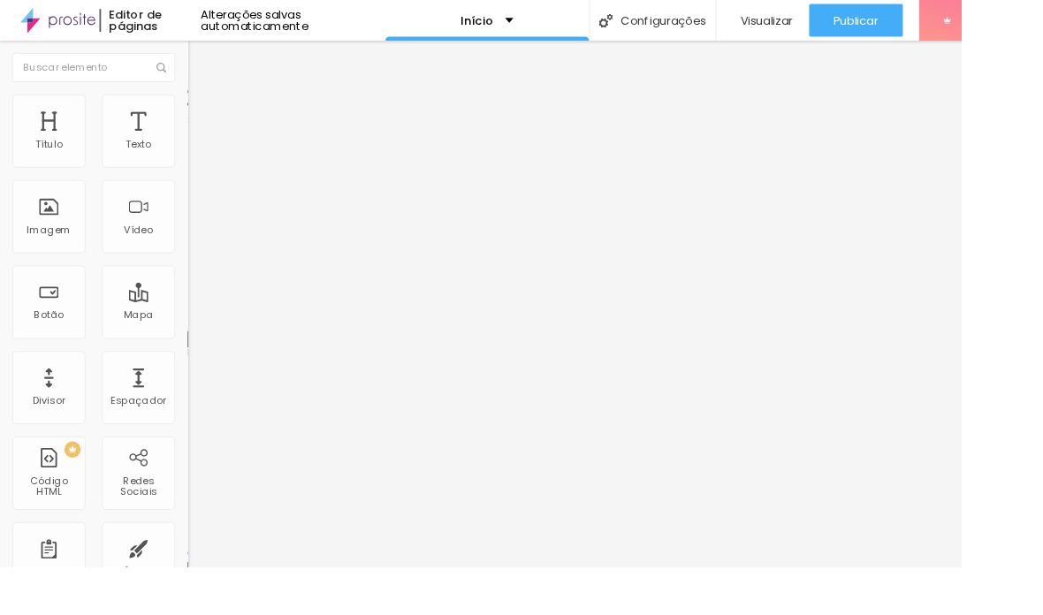
type input "11"
type input "10"
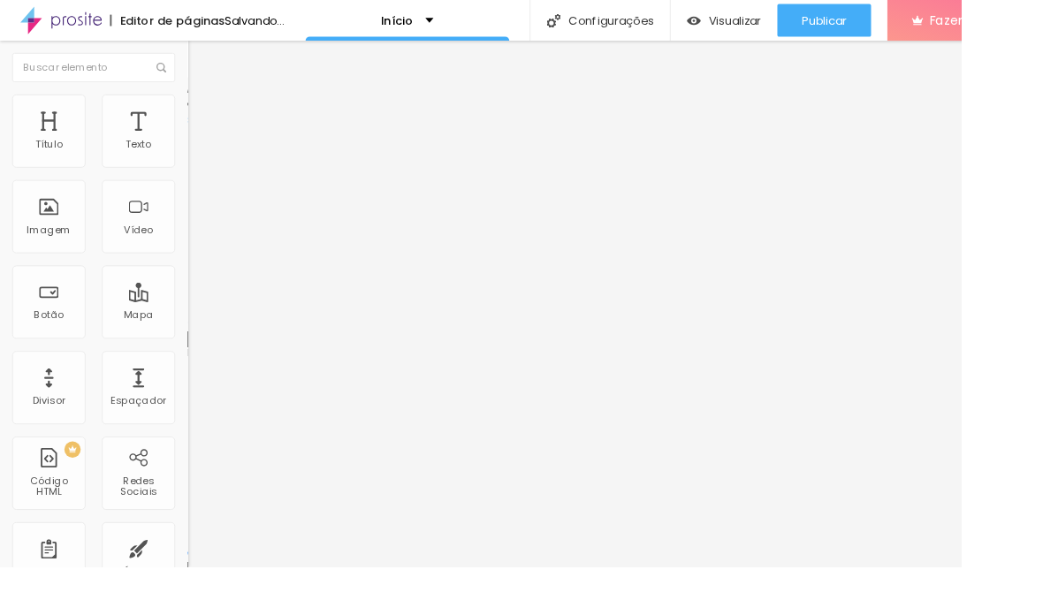
type input "9"
type input "7"
type input "6"
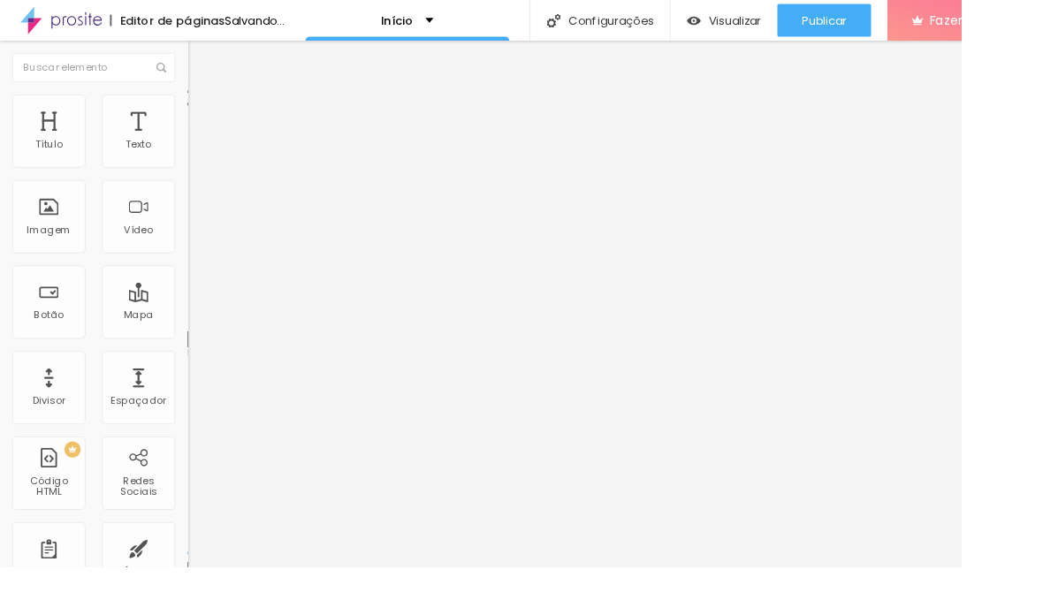
type input "6"
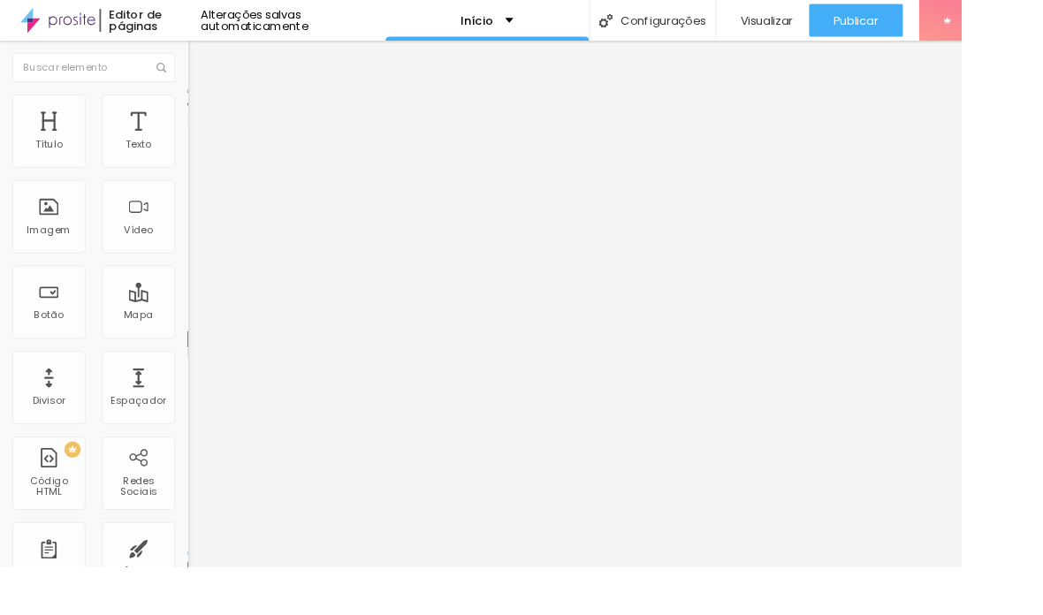
type input "7"
type input "8"
type input "9"
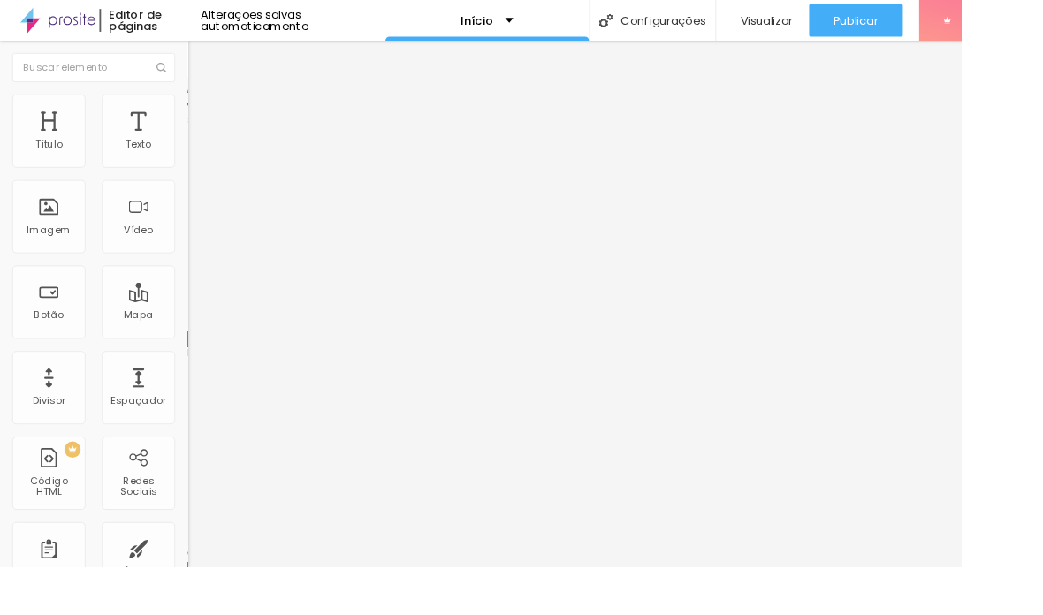
type input "9"
type input "10"
click at [219, 130] on span "Avançado" at bounding box center [248, 132] width 58 height 15
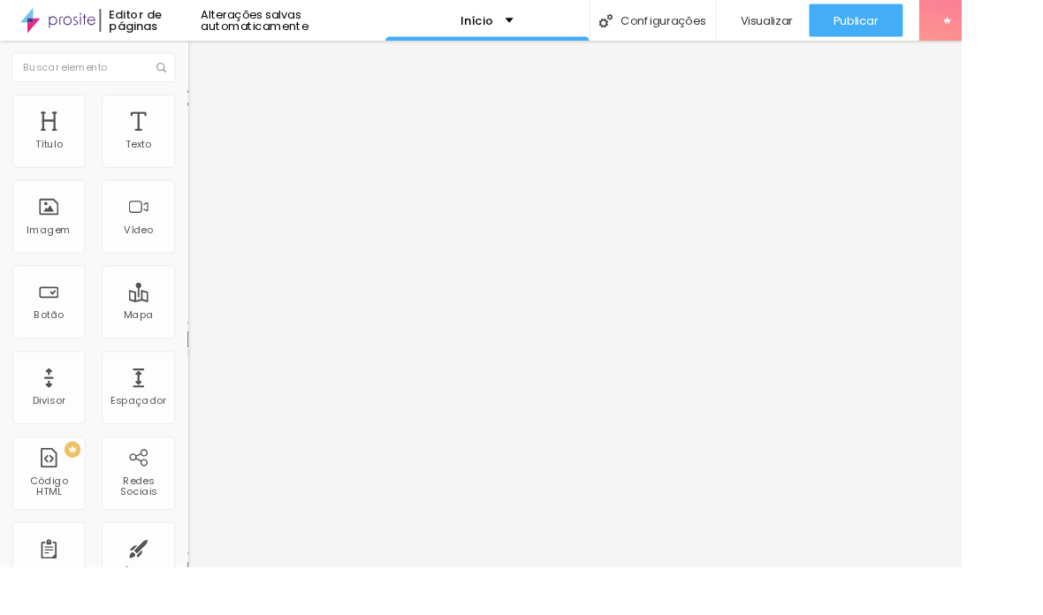
type input "1"
type input "2"
type input "3"
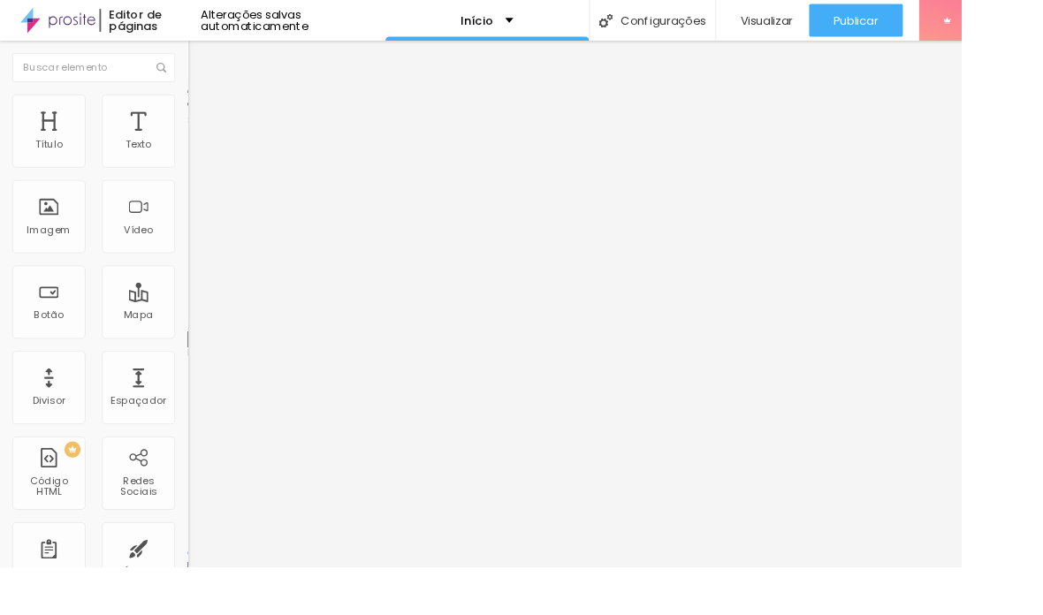
type input "3"
type input "4"
type input "5"
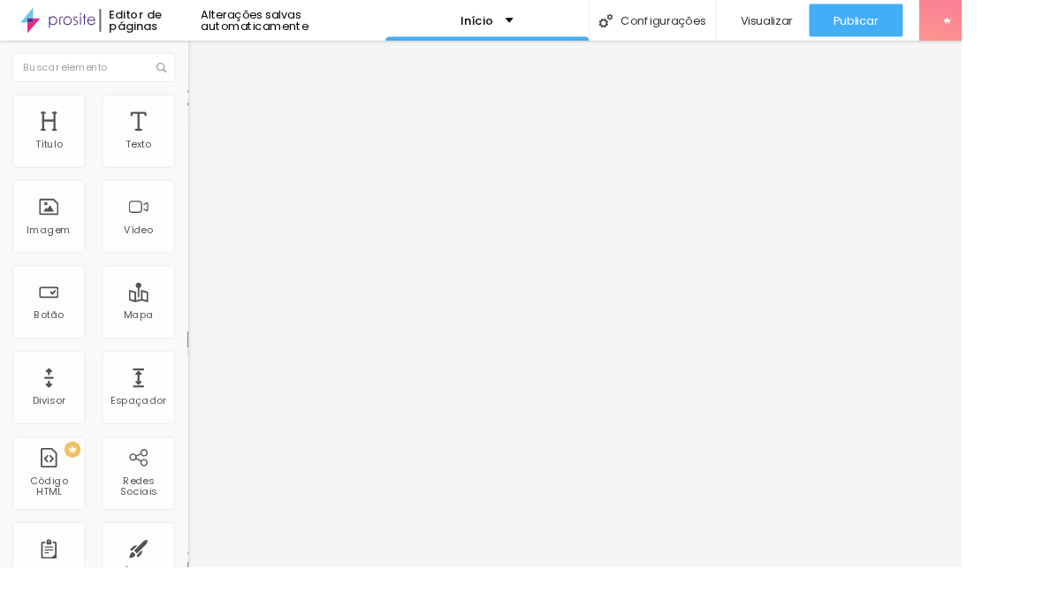
type input "6"
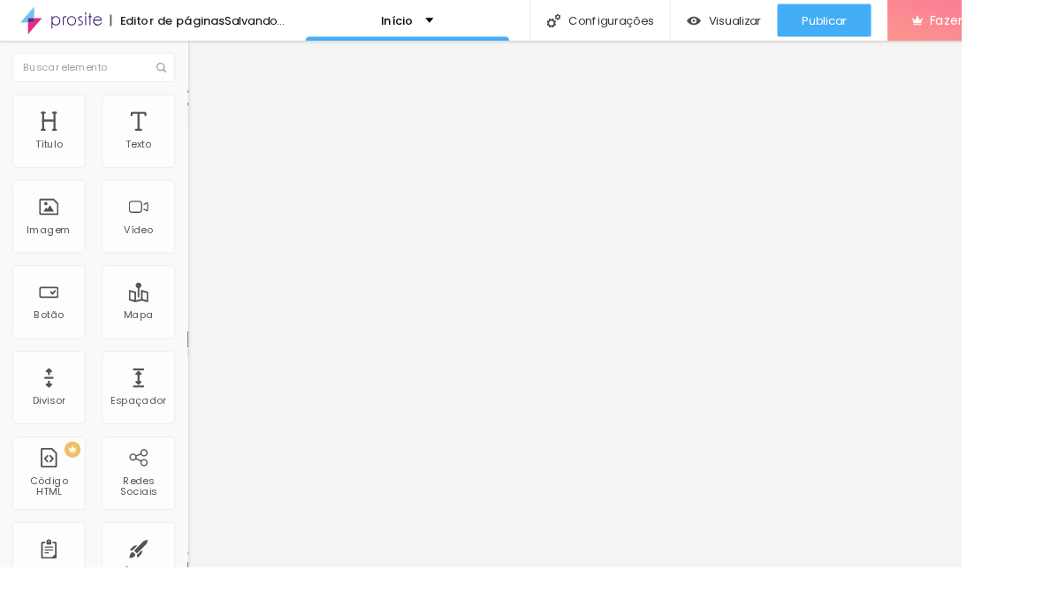
type input "7"
type input "8"
type input "9"
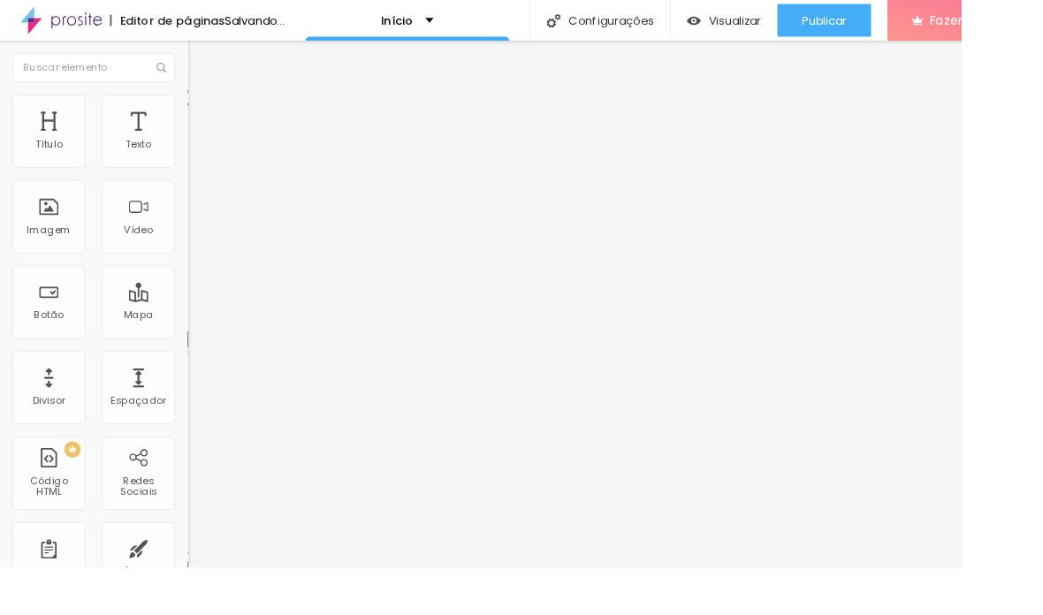
type input "9"
type input "10"
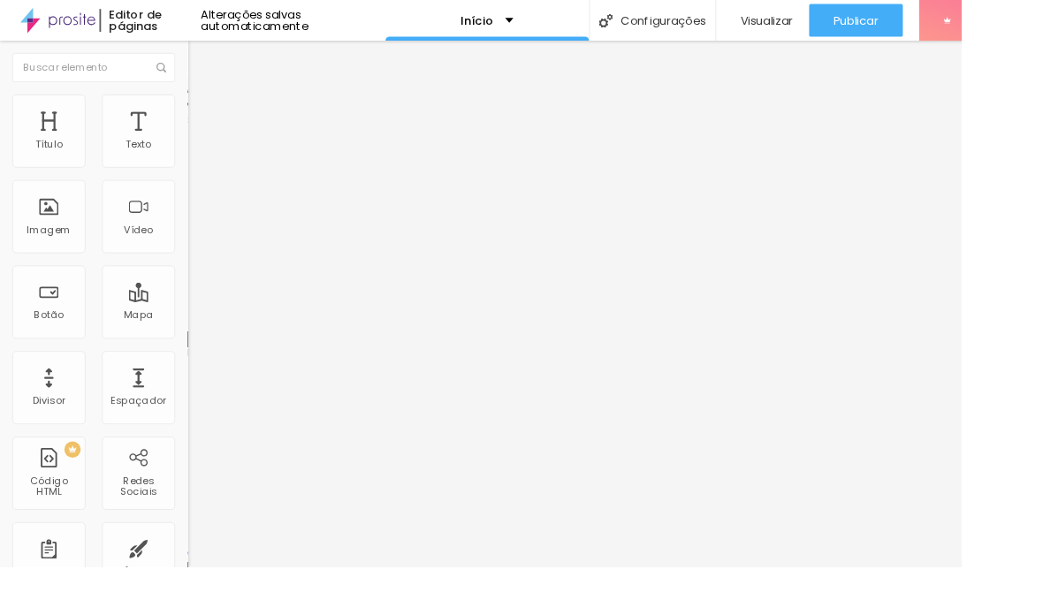
type input "13"
type input "23"
type input "29"
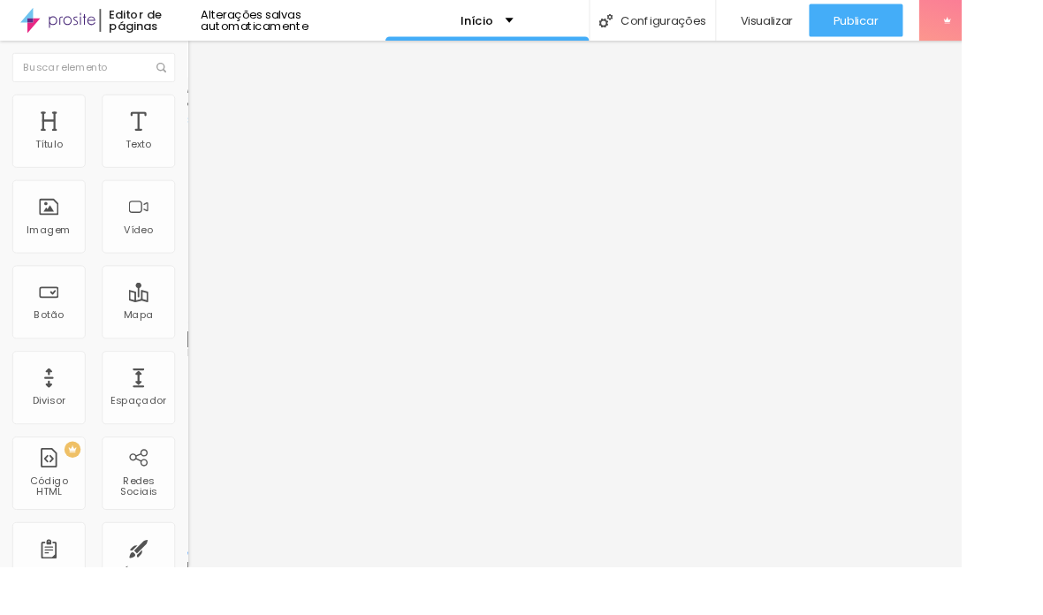
type input "29"
type input "34"
type input "39"
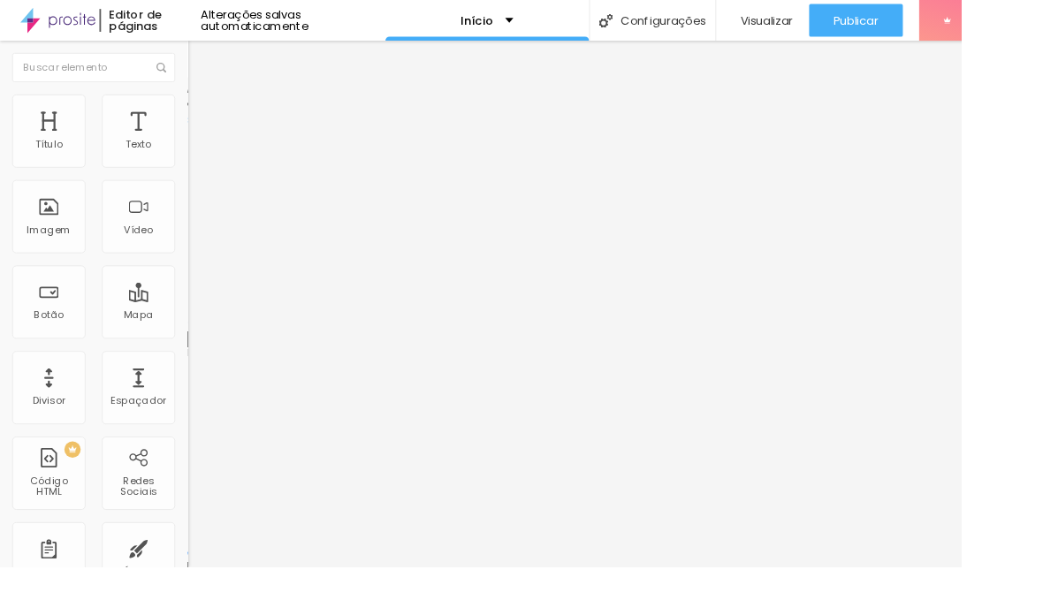
type input "43"
type input "49"
type input "51"
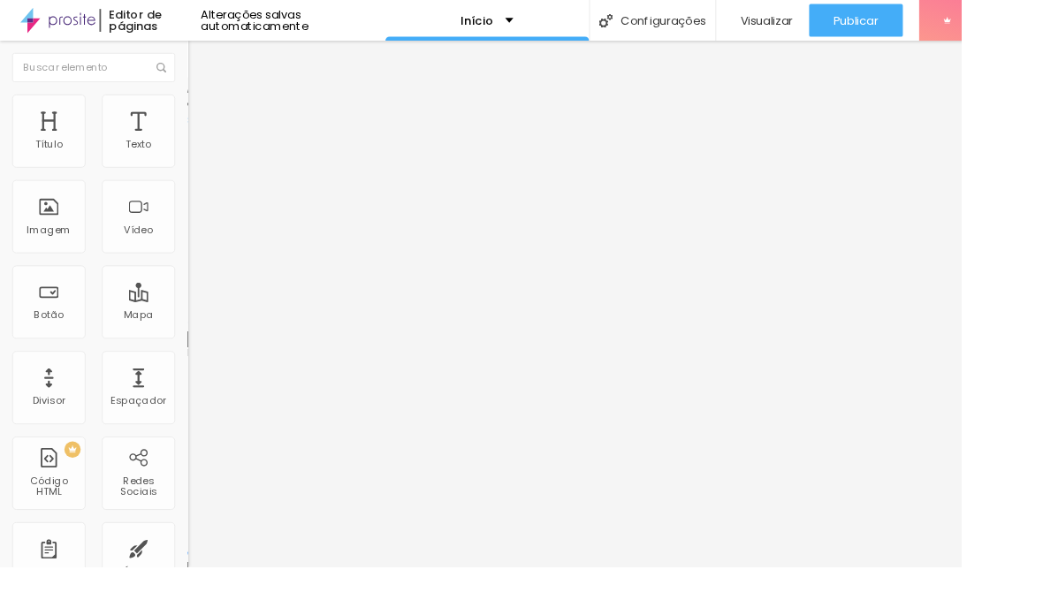
type input "51"
type input "53"
type input "56"
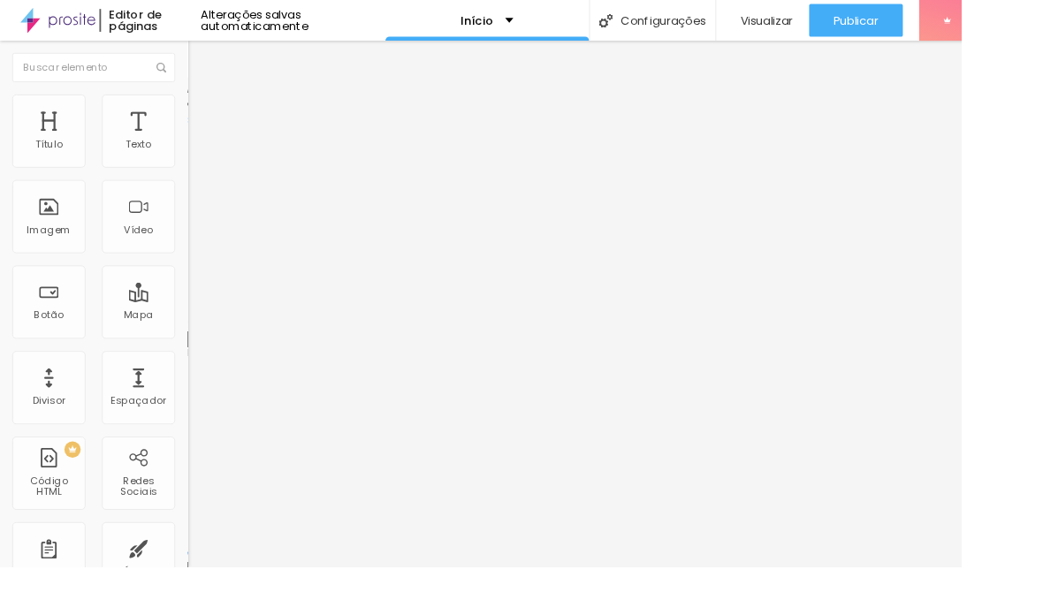
type input "59"
type input "63"
type input "69"
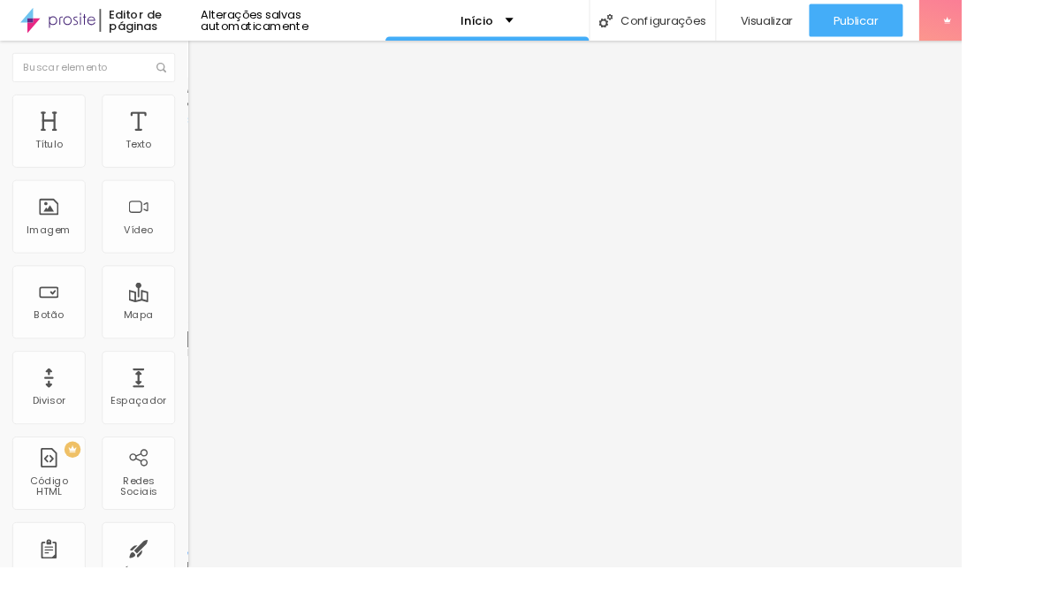
type input "69"
type input "74"
type input "78"
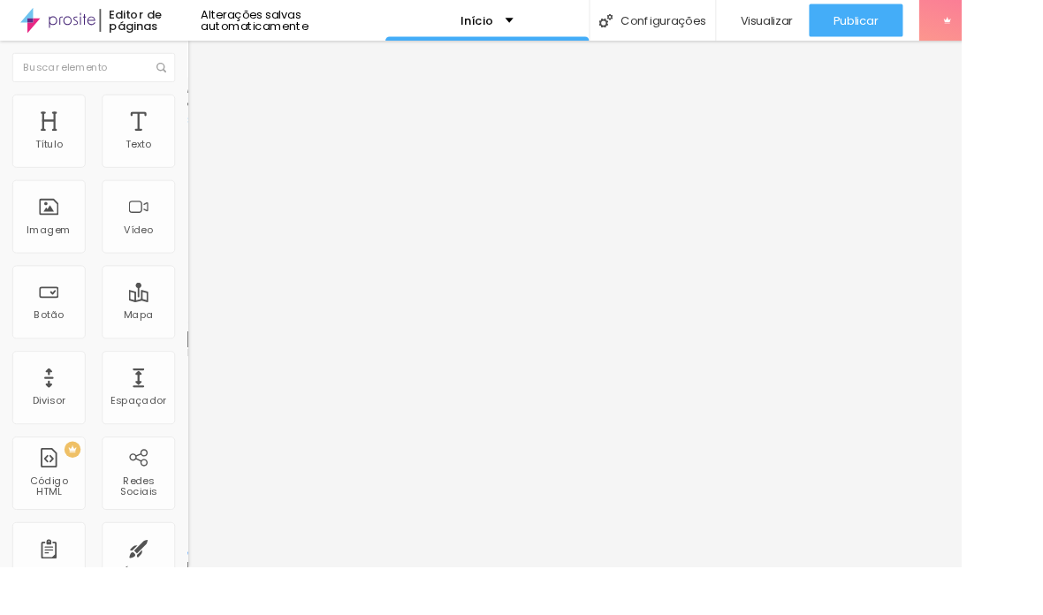
type input "80"
type input "81"
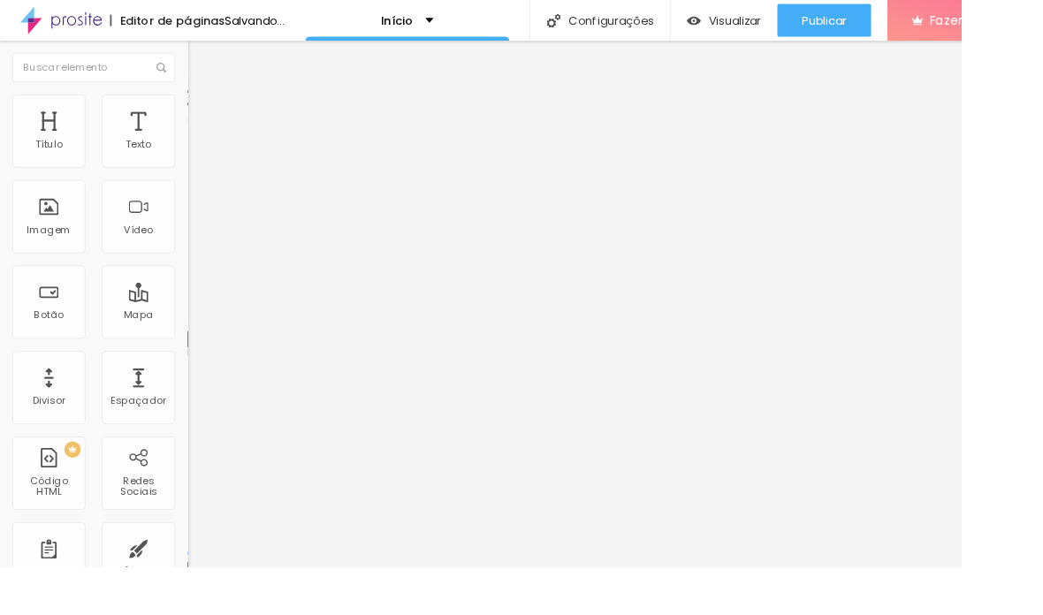
type input "82"
type input "83"
type input "85"
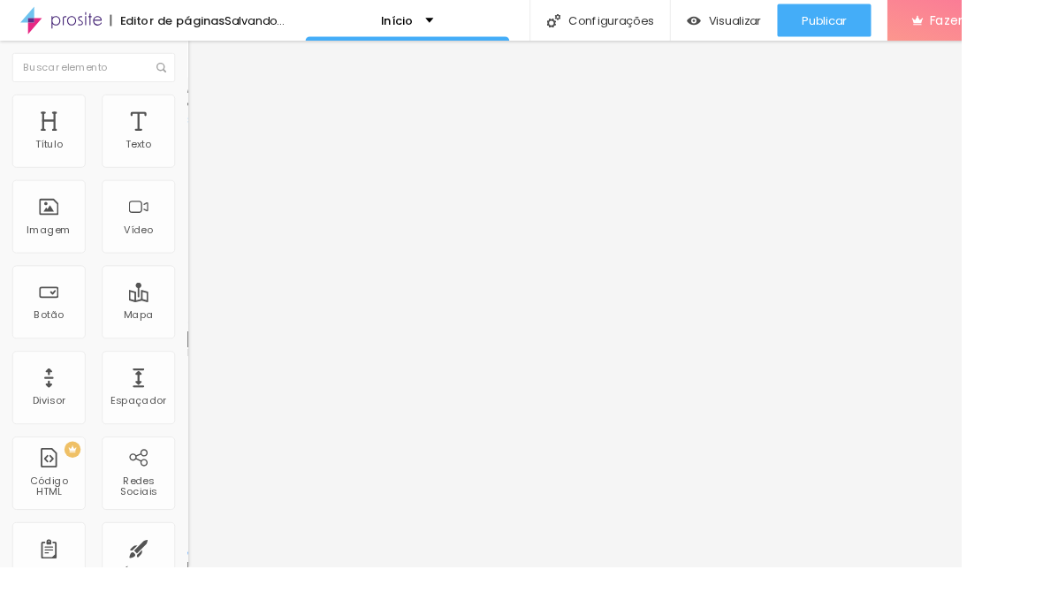
type input "85"
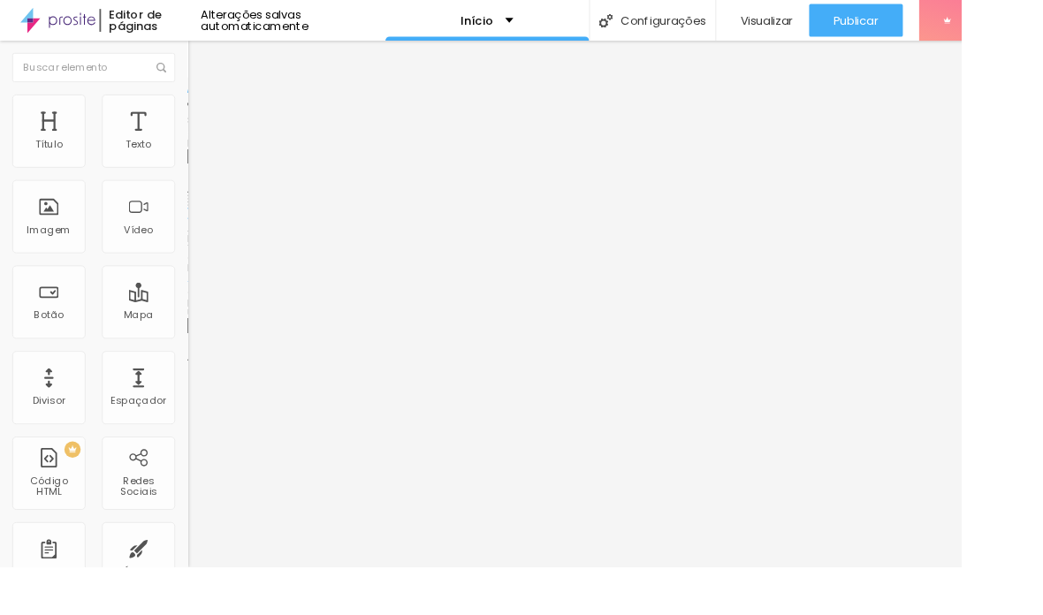
click at [203, 120] on li "Avançado" at bounding box center [304, 129] width 203 height 18
click at [203, 120] on img at bounding box center [211, 128] width 16 height 16
click at [724, 10] on div "Publicar" at bounding box center [928, 21] width 49 height 35
click at [203, 116] on li "Estilo" at bounding box center [304, 112] width 203 height 18
click at [203, 120] on img at bounding box center [211, 128] width 16 height 16
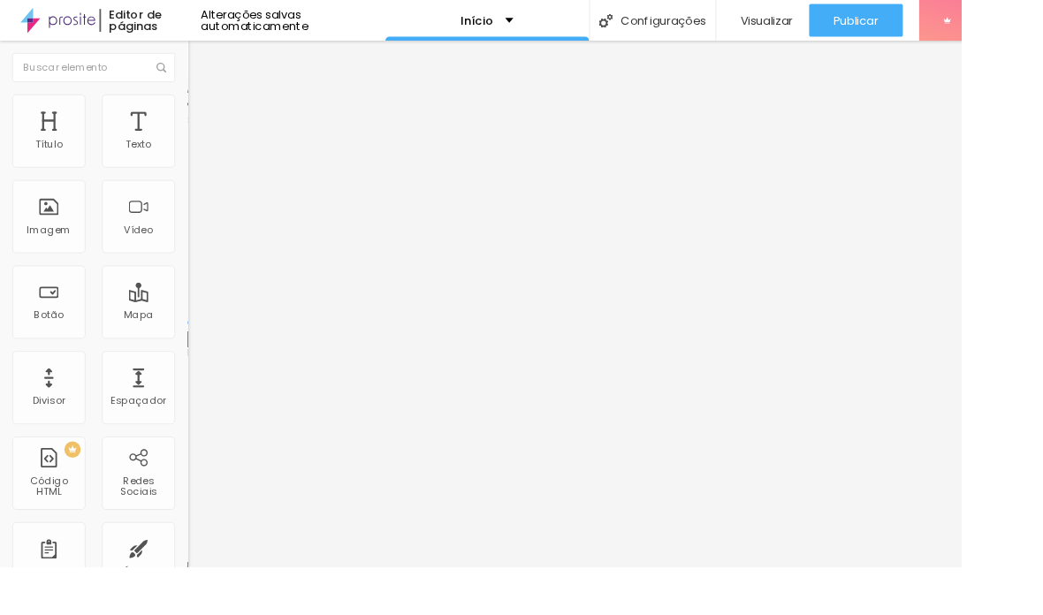
click at [219, 122] on span "Estilo" at bounding box center [232, 114] width 27 height 15
click at [203, 475] on button "button" at bounding box center [215, 484] width 25 height 19
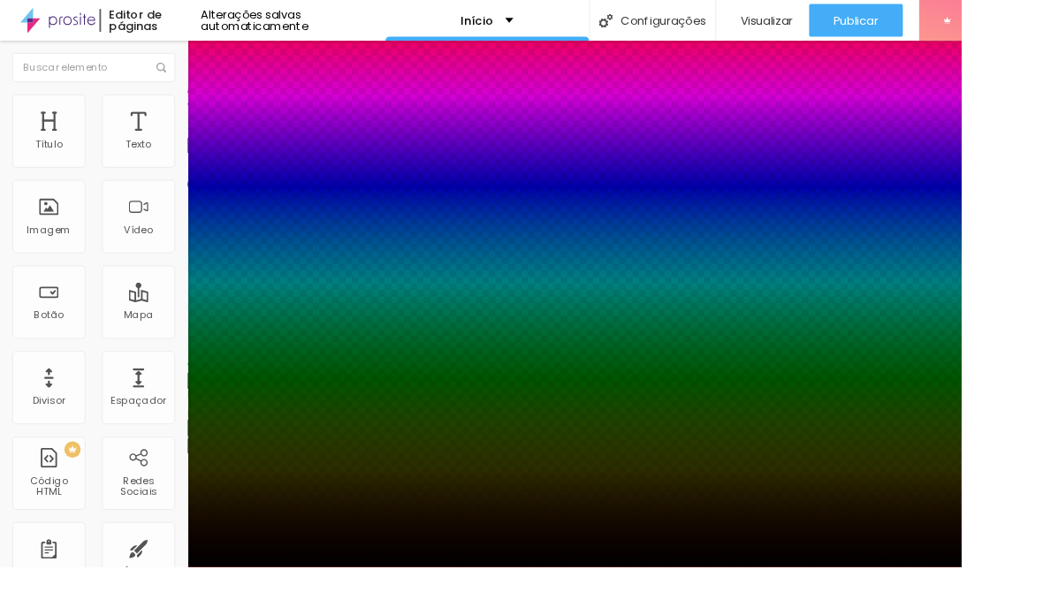
click at [60, 615] on div at bounding box center [521, 615] width 1043 height 0
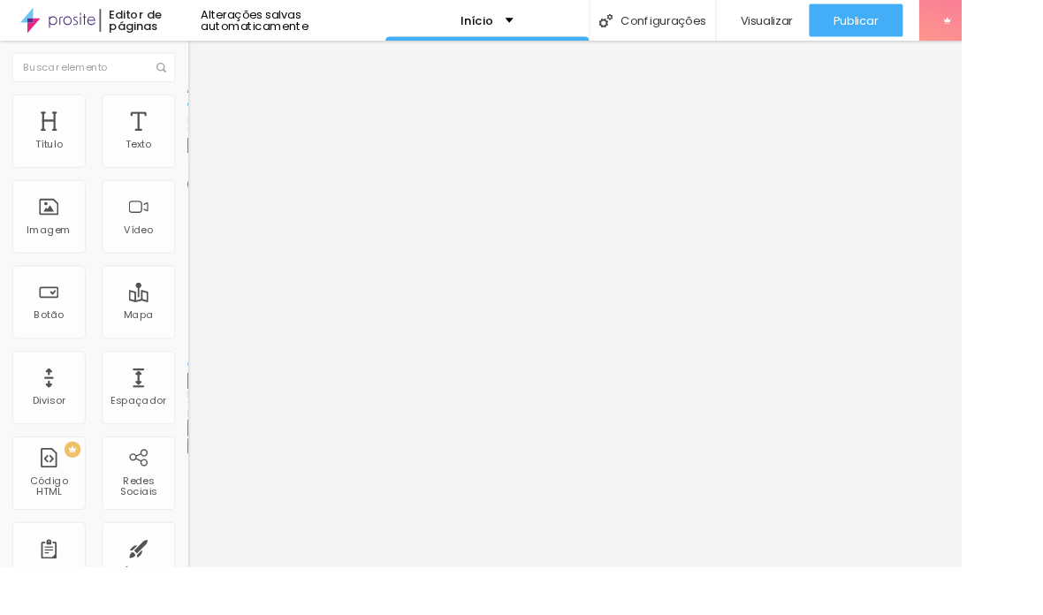
click at [203, 103] on li "Conteúdo" at bounding box center [304, 94] width 203 height 18
click at [724, 20] on span "Publicar" at bounding box center [928, 22] width 49 height 14
click at [219, 122] on span "Avançado" at bounding box center [248, 114] width 58 height 15
click at [724, 19] on span "Publicar" at bounding box center [928, 22] width 49 height 14
click at [203, 110] on img at bounding box center [211, 111] width 16 height 16
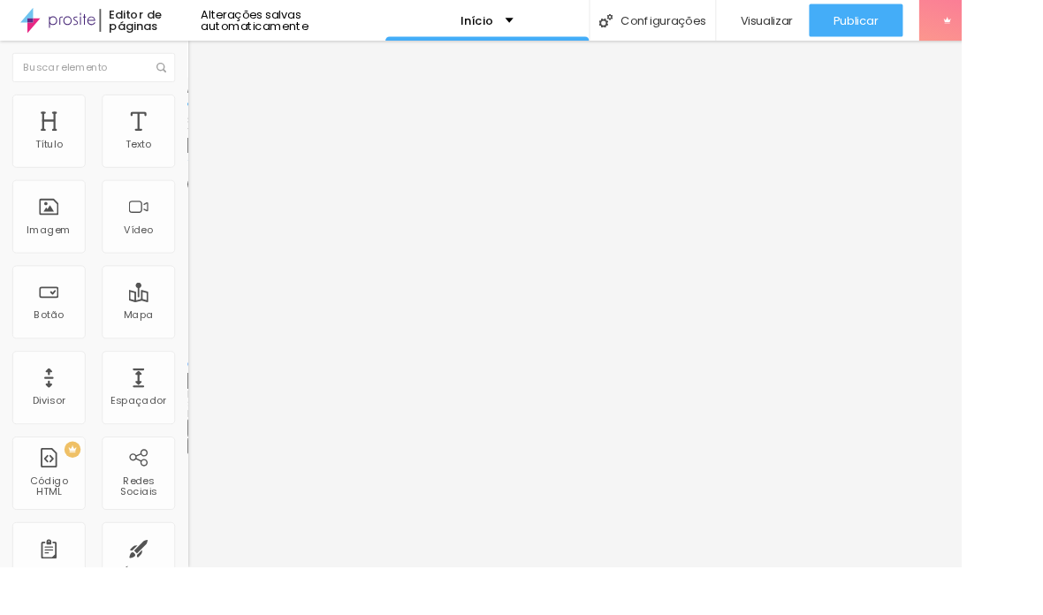
click at [203, 120] on img at bounding box center [211, 128] width 16 height 16
click at [724, 27] on span "Publicar" at bounding box center [928, 22] width 49 height 14
click at [203, 117] on li "Estilo" at bounding box center [304, 112] width 203 height 18
click at [219, 122] on span "Estilo" at bounding box center [232, 114] width 27 height 15
click at [203, 404] on input "5" at bounding box center [241, 413] width 76 height 19
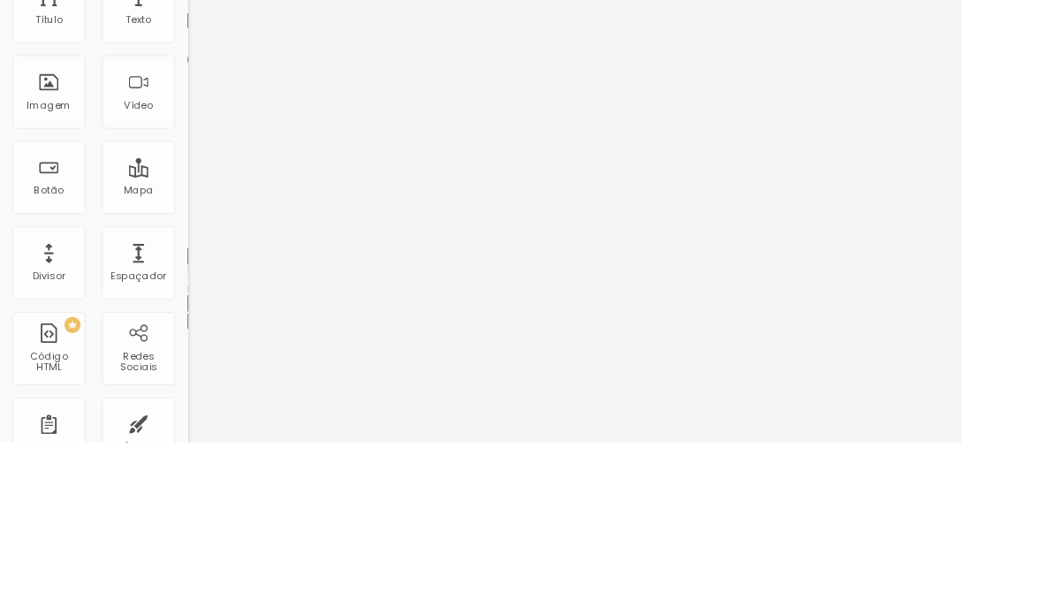
click at [203, 404] on input "5" at bounding box center [241, 413] width 76 height 19
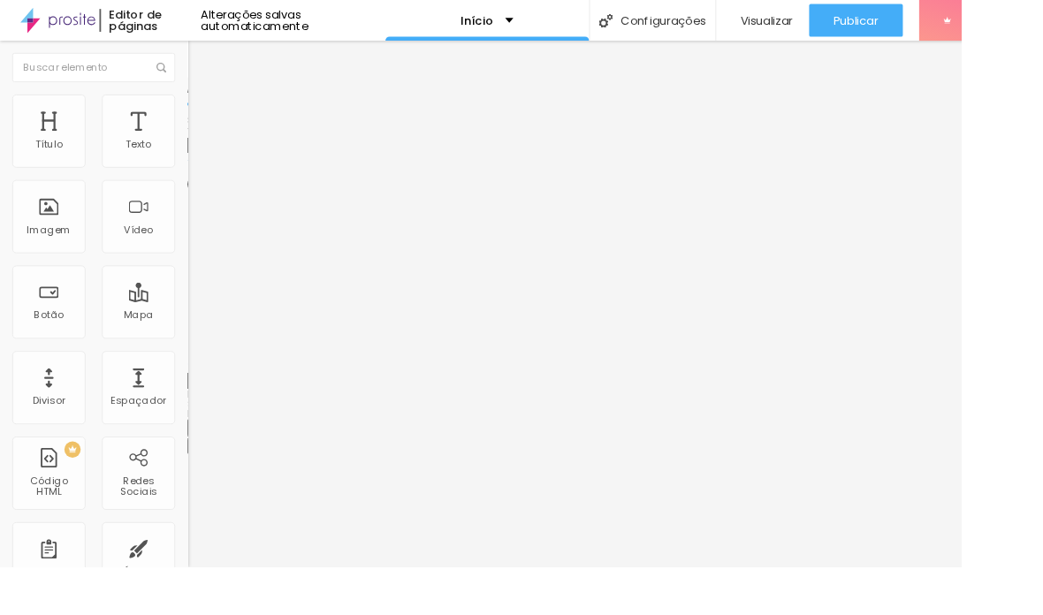
click at [203, 344] on div "Editar Imagem Conteúdo Estilo Avançado Tamanho 330 px % 4 [PERSON_NAME] arredon…" at bounding box center [304, 329] width 203 height 571
click at [724, 15] on span "Publicar" at bounding box center [928, 22] width 49 height 14
